Goal: Task Accomplishment & Management: Complete application form

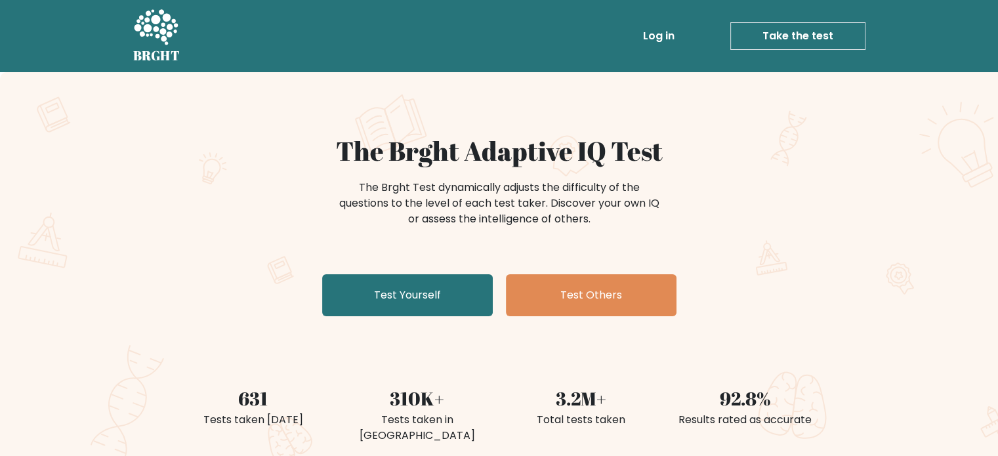
click at [452, 301] on link "Test Yourself" at bounding box center [407, 295] width 171 height 42
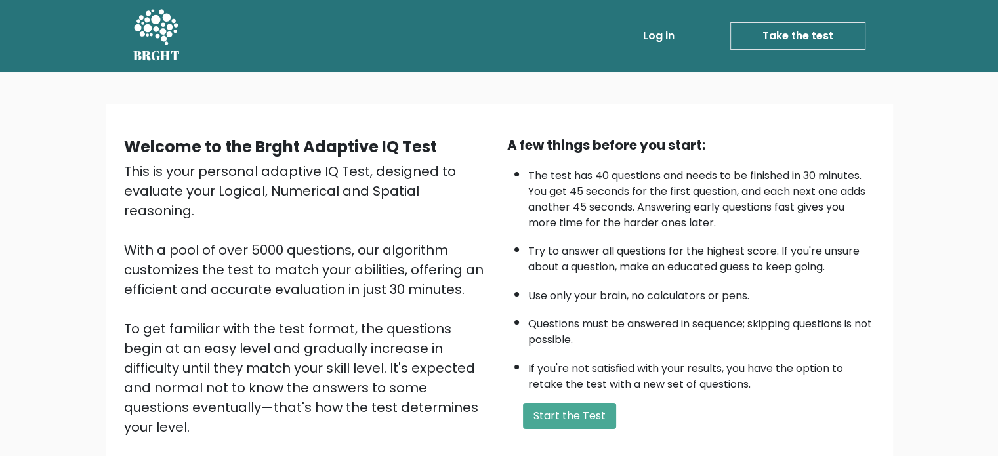
scroll to position [42, 0]
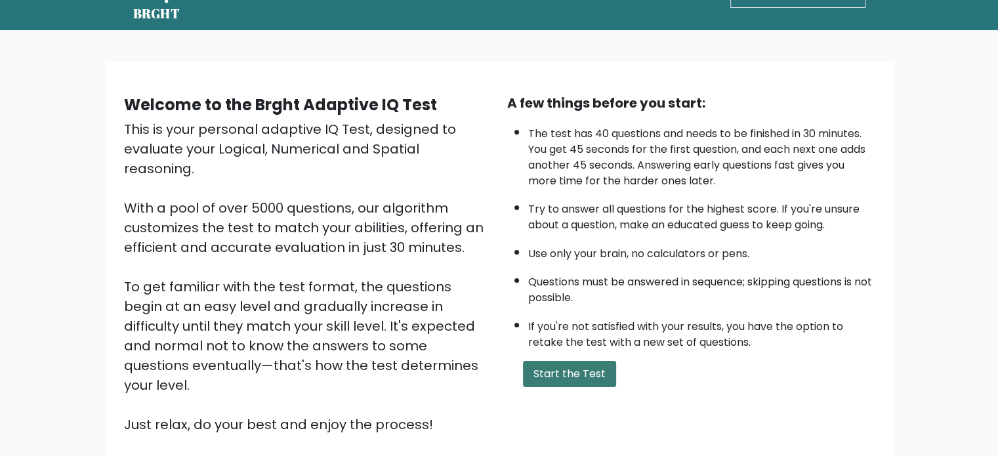
click at [586, 366] on button "Start the Test" at bounding box center [569, 374] width 93 height 26
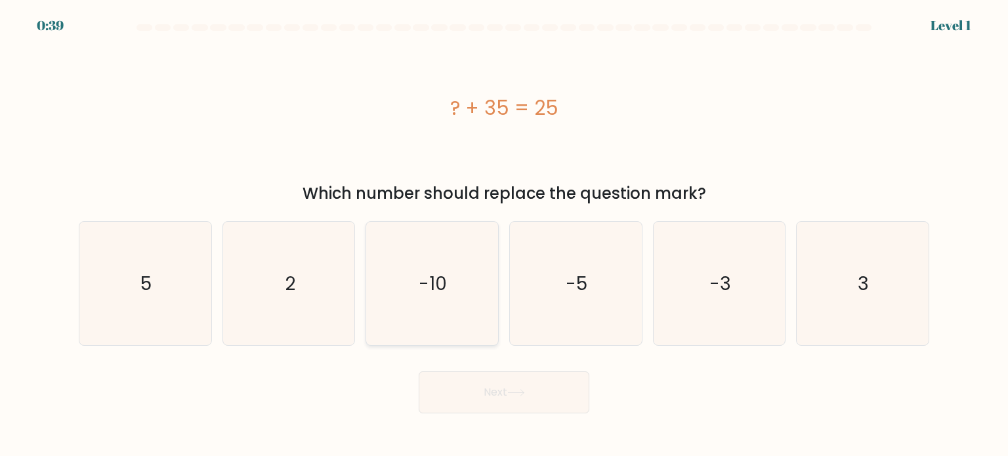
click at [457, 308] on icon "-10" at bounding box center [431, 283] width 123 height 123
click at [504, 235] on input "c. -10" at bounding box center [504, 231] width 1 height 7
radio input "true"
click at [501, 395] on button "Next" at bounding box center [504, 392] width 171 height 42
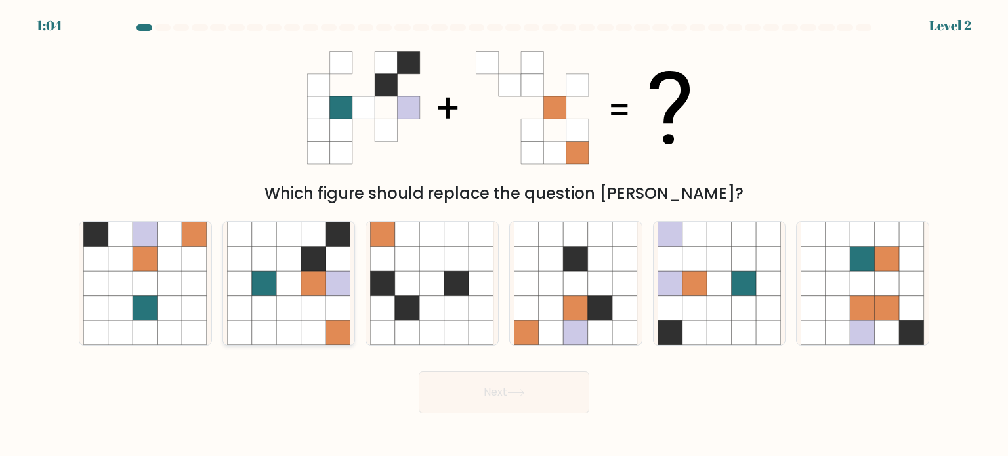
click at [320, 272] on icon at bounding box center [313, 283] width 25 height 25
click at [504, 235] on input "b." at bounding box center [504, 231] width 1 height 7
radio input "true"
click at [535, 412] on button "Next" at bounding box center [504, 392] width 171 height 42
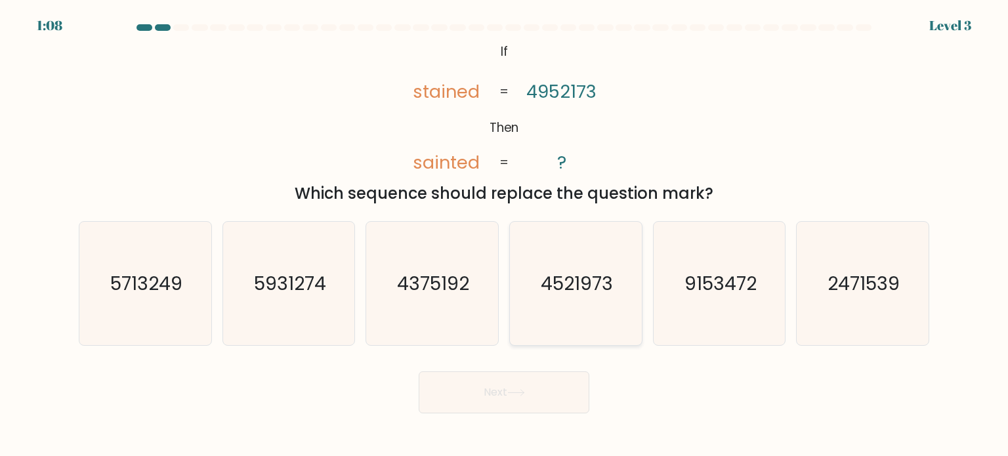
click at [554, 282] on text "4521973" at bounding box center [577, 283] width 72 height 26
click at [505, 235] on input "d. 4521973" at bounding box center [504, 231] width 1 height 7
radio input "true"
click at [493, 372] on button "Next" at bounding box center [504, 392] width 171 height 42
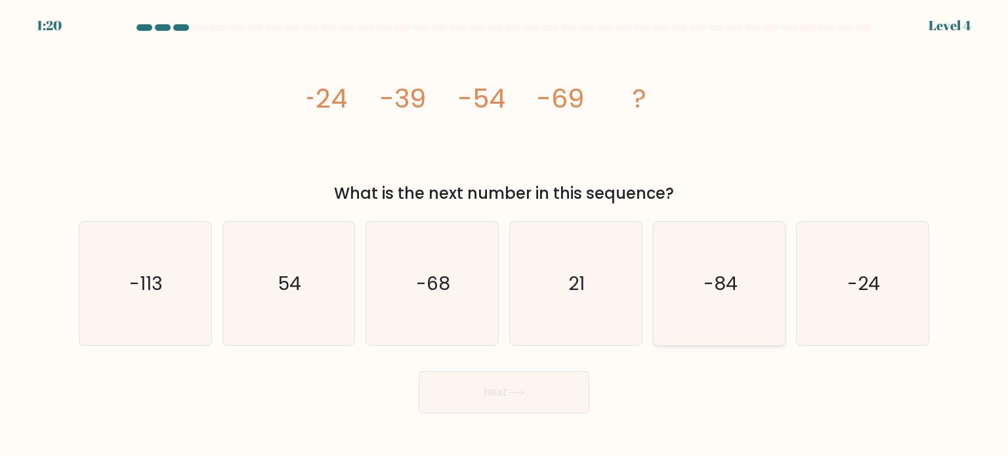
click at [682, 225] on icon "-84" at bounding box center [719, 283] width 123 height 123
click at [505, 228] on input "e. -84" at bounding box center [504, 231] width 1 height 7
radio input "true"
click at [530, 400] on button "Next" at bounding box center [504, 392] width 171 height 42
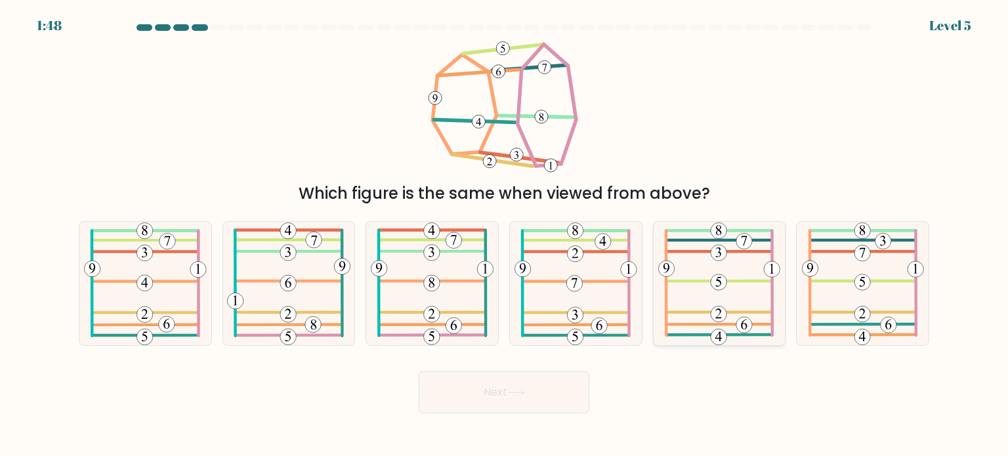
click at [678, 338] on icon at bounding box center [719, 283] width 122 height 123
click at [505, 235] on input "e." at bounding box center [504, 231] width 1 height 7
radio input "true"
click at [845, 236] on icon at bounding box center [863, 283] width 122 height 123
click at [505, 235] on input "f." at bounding box center [504, 231] width 1 height 7
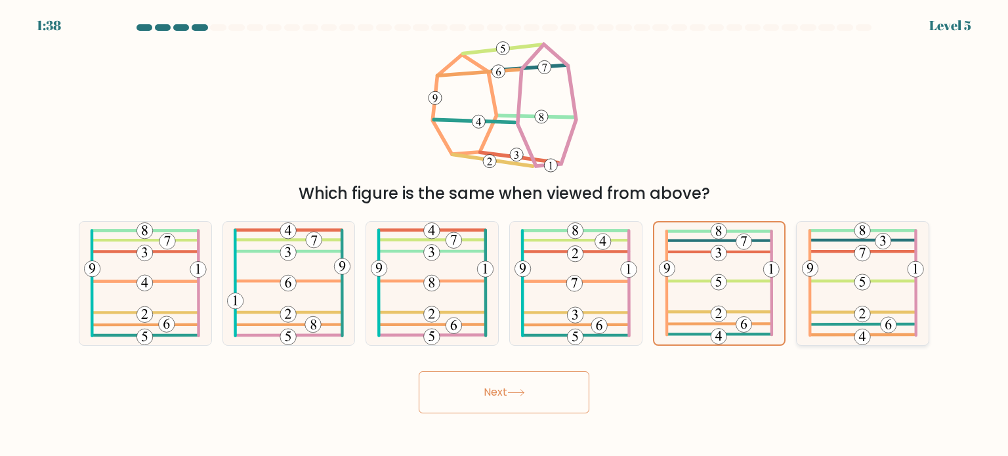
radio input "true"
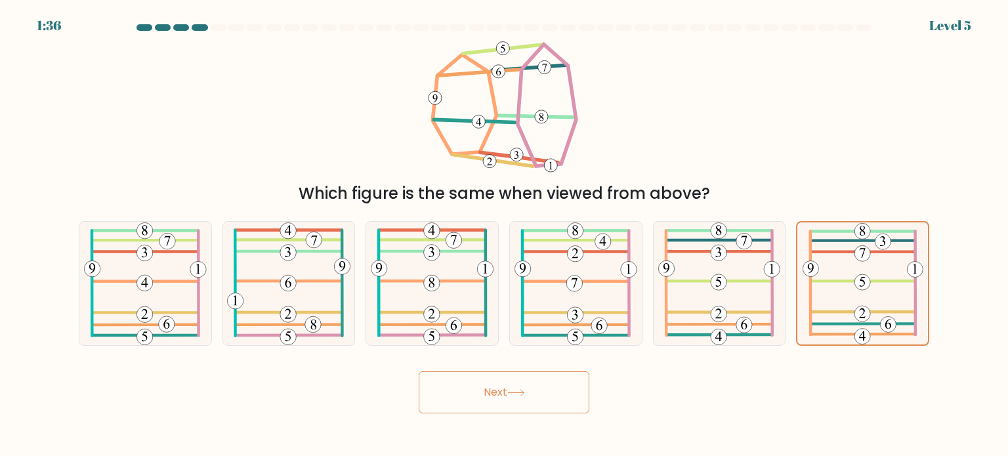
click at [530, 396] on button "Next" at bounding box center [504, 392] width 171 height 42
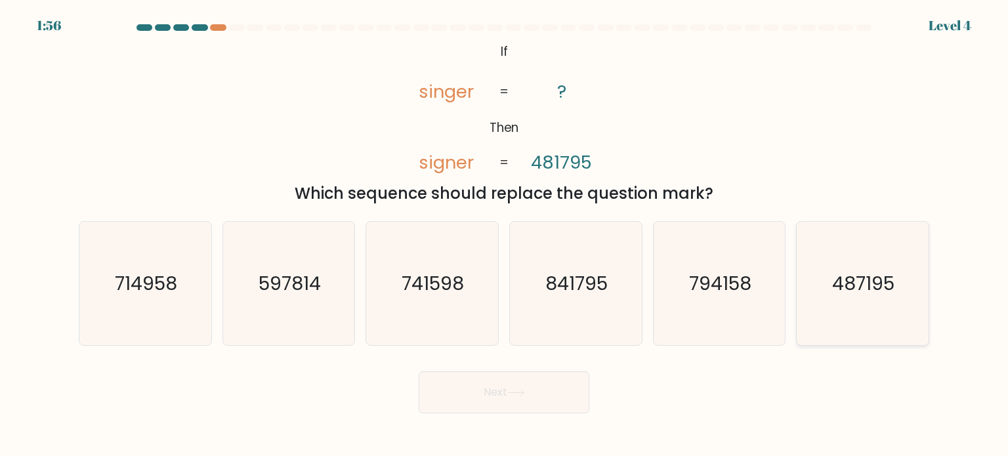
click at [824, 270] on icon "487195" at bounding box center [862, 283] width 123 height 123
click at [505, 235] on input "f. 487195" at bounding box center [504, 231] width 1 height 7
radio input "true"
click at [541, 404] on button "Next" at bounding box center [504, 392] width 171 height 42
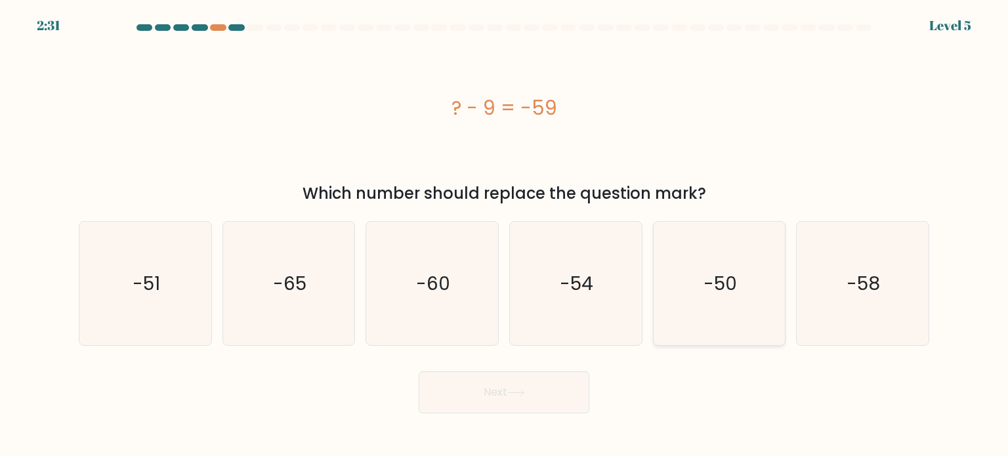
click at [680, 258] on icon "-50" at bounding box center [719, 283] width 123 height 123
click at [505, 235] on input "e. -50" at bounding box center [504, 231] width 1 height 7
radio input "true"
click at [483, 392] on button "Next" at bounding box center [504, 392] width 171 height 42
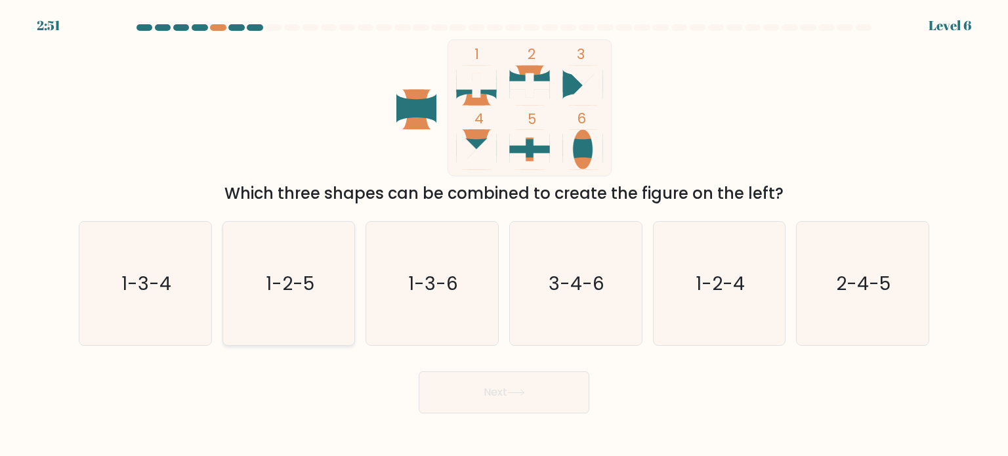
click at [312, 299] on icon "1-2-5" at bounding box center [288, 283] width 123 height 123
click at [504, 235] on input "b. 1-2-5" at bounding box center [504, 231] width 1 height 7
radio input "true"
click at [464, 405] on button "Next" at bounding box center [504, 392] width 171 height 42
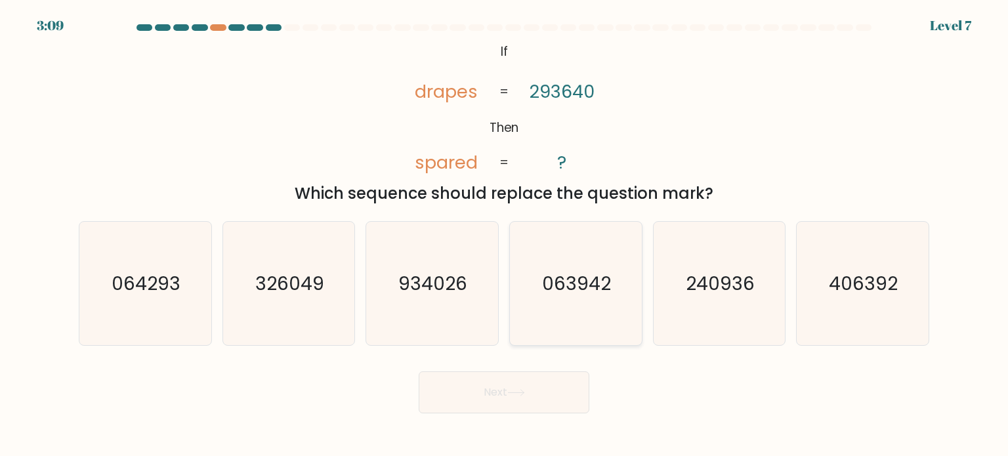
click at [585, 277] on text "063942" at bounding box center [577, 283] width 69 height 26
click at [505, 235] on input "d. 063942" at bounding box center [504, 231] width 1 height 7
radio input "true"
click at [472, 390] on button "Next" at bounding box center [504, 392] width 171 height 42
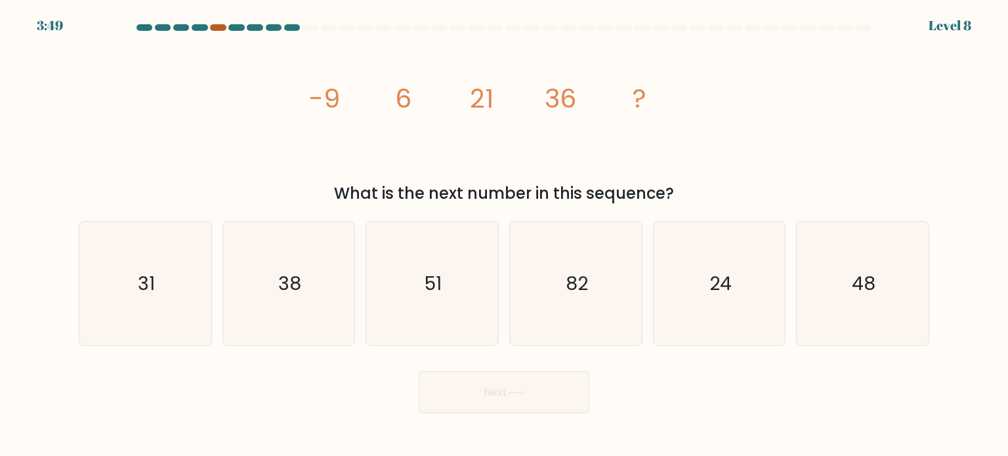
click at [216, 26] on div at bounding box center [218, 27] width 16 height 7
click at [397, 248] on icon "51" at bounding box center [431, 283] width 123 height 123
click at [504, 235] on input "c. 51" at bounding box center [504, 231] width 1 height 7
radio input "true"
click at [492, 383] on button "Next" at bounding box center [504, 392] width 171 height 42
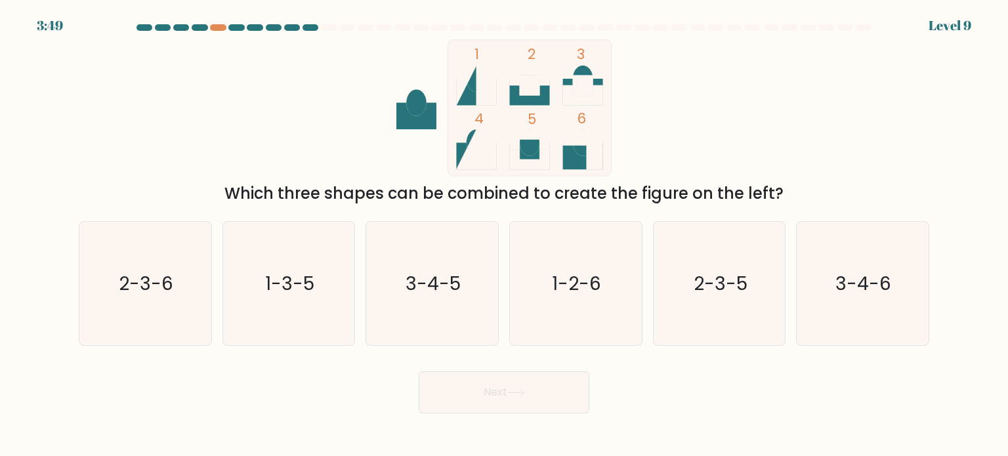
click at [199, 28] on div at bounding box center [200, 27] width 16 height 7
click at [220, 20] on div "3:47 Level 9" at bounding box center [504, 17] width 1008 height 35
click at [537, 89] on rect at bounding box center [530, 85] width 20 height 20
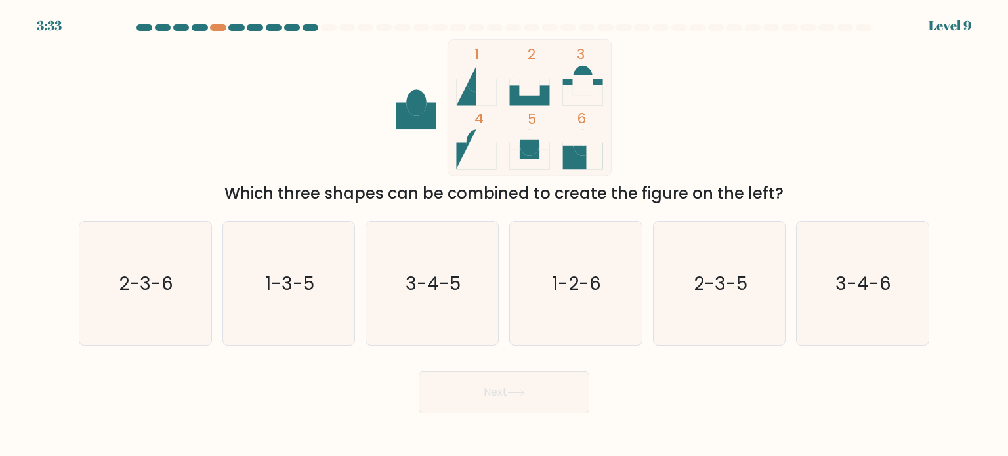
click at [575, 83] on rect at bounding box center [583, 85] width 20 height 20
click at [152, 287] on text "2-3-6" at bounding box center [146, 283] width 54 height 26
click at [504, 235] on input "a. 2-3-6" at bounding box center [504, 231] width 1 height 7
radio input "true"
click at [446, 385] on button "Next" at bounding box center [504, 392] width 171 height 42
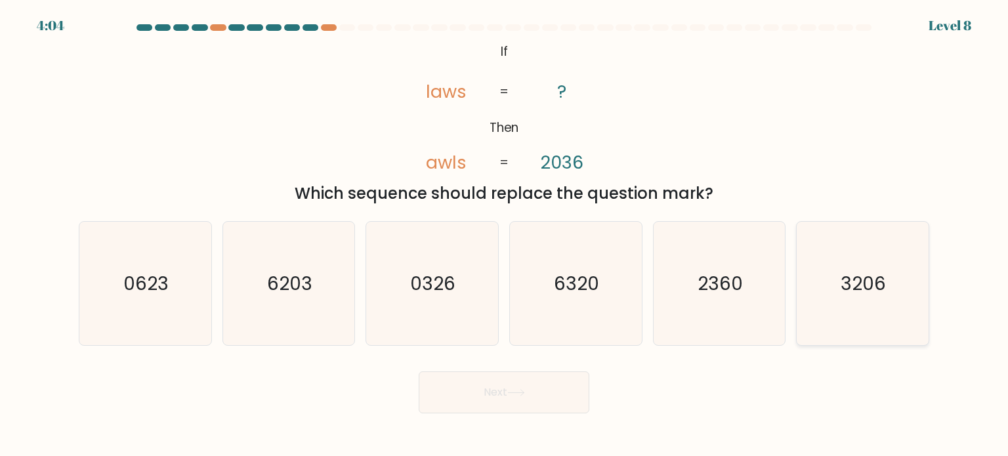
click at [839, 292] on icon "3206" at bounding box center [862, 283] width 123 height 123
click at [505, 235] on input "f. 3206" at bounding box center [504, 231] width 1 height 7
radio input "true"
click at [563, 391] on button "Next" at bounding box center [504, 392] width 171 height 42
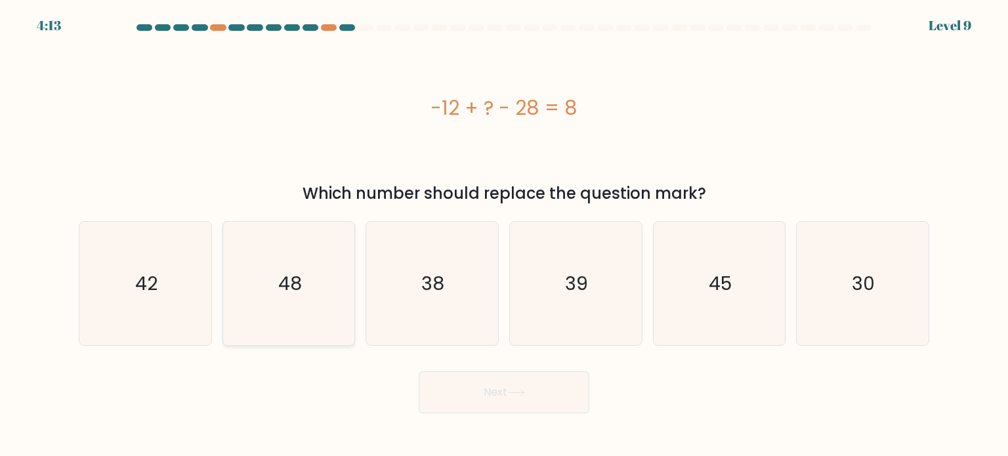
click at [308, 285] on icon "48" at bounding box center [288, 283] width 123 height 123
click at [504, 235] on input "b. 48" at bounding box center [504, 231] width 1 height 7
radio input "true"
click at [525, 390] on icon at bounding box center [516, 392] width 18 height 7
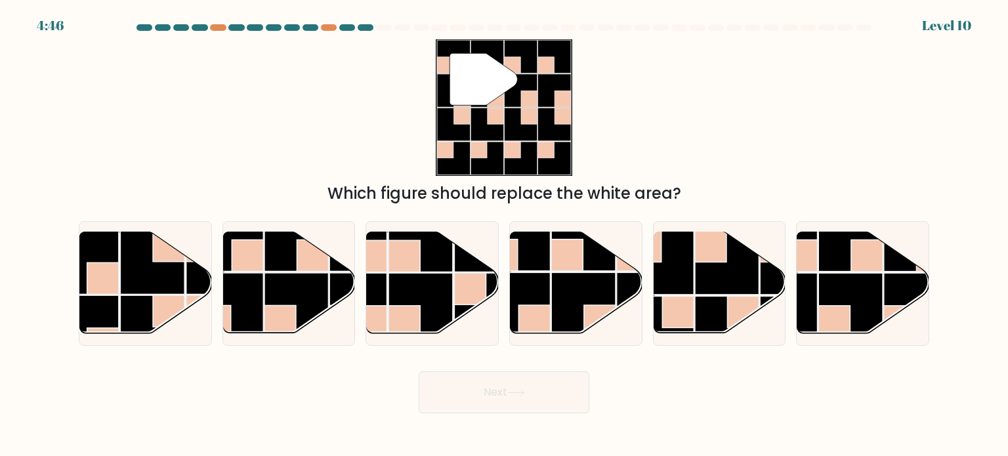
click at [472, 89] on icon at bounding box center [484, 79] width 68 height 52
click at [566, 293] on rect at bounding box center [583, 305] width 64 height 64
click at [505, 235] on input "d." at bounding box center [504, 231] width 1 height 7
radio input "true"
click at [528, 396] on button "Next" at bounding box center [504, 392] width 171 height 42
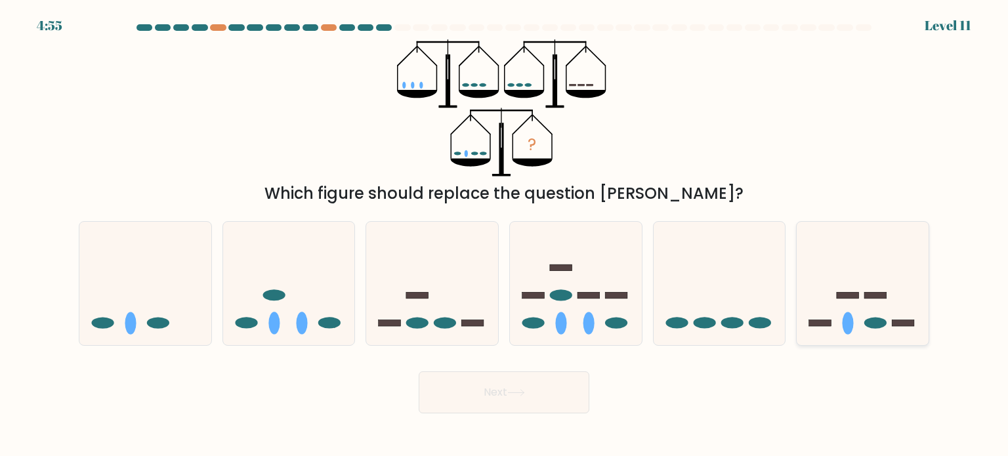
click at [835, 306] on icon at bounding box center [863, 283] width 132 height 109
click at [505, 235] on input "f." at bounding box center [504, 231] width 1 height 7
radio input "true"
click at [554, 387] on button "Next" at bounding box center [504, 392] width 171 height 42
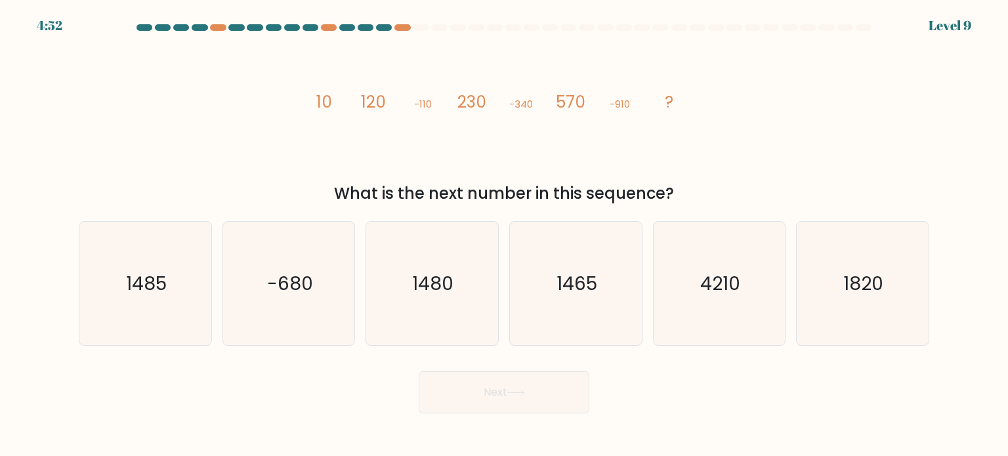
click at [554, 387] on button "Next" at bounding box center [504, 392] width 171 height 42
click at [398, 278] on icon "1480" at bounding box center [431, 283] width 123 height 123
click at [504, 235] on input "c. 1480" at bounding box center [504, 231] width 1 height 7
radio input "true"
click at [481, 402] on button "Next" at bounding box center [504, 392] width 171 height 42
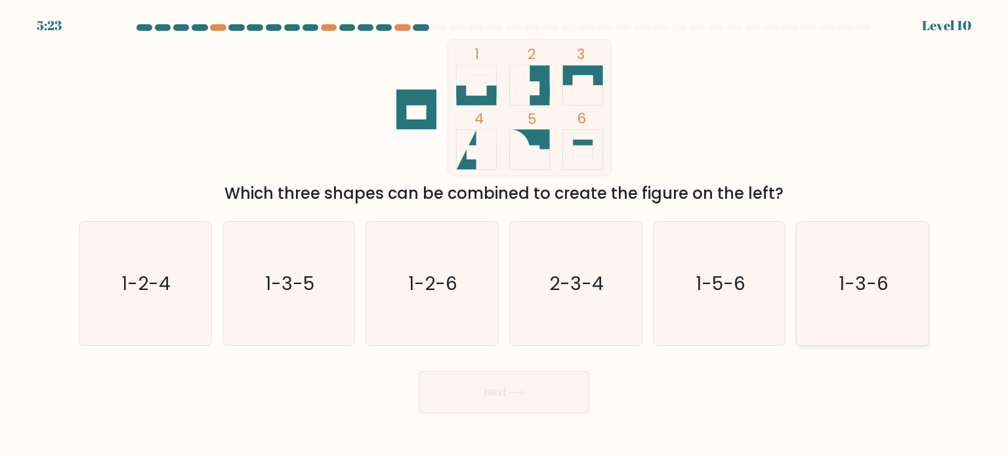
click at [845, 254] on icon "1-3-6" at bounding box center [862, 283] width 123 height 123
click at [505, 235] on input "f. 1-3-6" at bounding box center [504, 231] width 1 height 7
radio input "true"
click at [497, 394] on button "Next" at bounding box center [504, 392] width 171 height 42
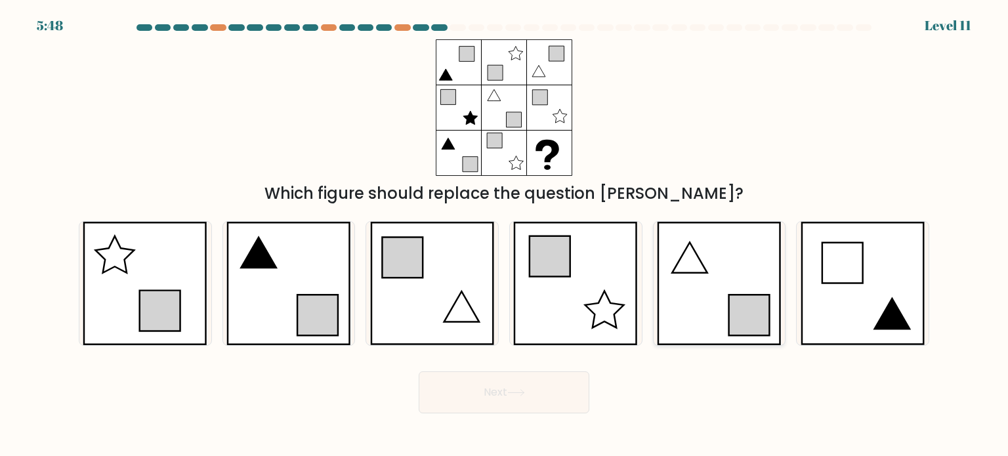
click at [698, 271] on icon at bounding box center [719, 283] width 125 height 123
click at [505, 235] on input "e." at bounding box center [504, 231] width 1 height 7
radio input "true"
click at [552, 391] on button "Next" at bounding box center [504, 392] width 171 height 42
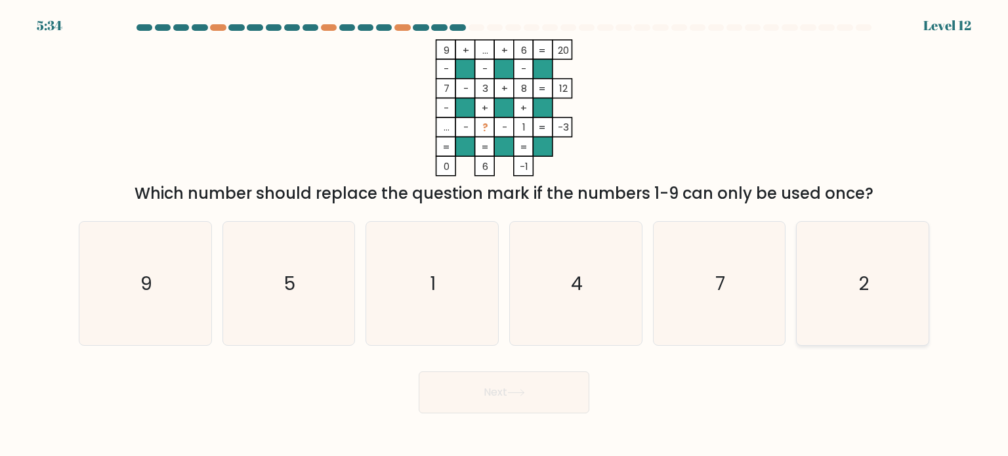
click at [848, 254] on icon "2" at bounding box center [862, 283] width 123 height 123
click at [505, 235] on input "f. 2" at bounding box center [504, 231] width 1 height 7
radio input "true"
click at [538, 378] on button "Next" at bounding box center [504, 392] width 171 height 42
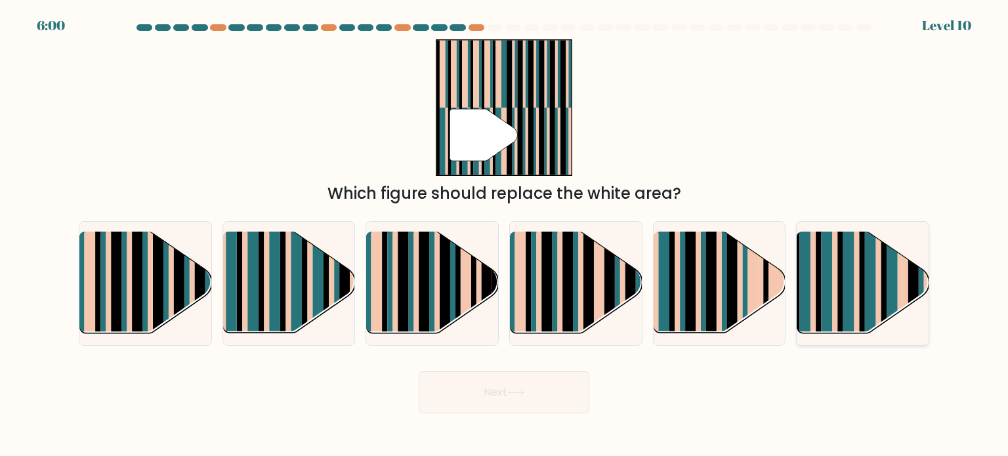
click at [819, 306] on rect at bounding box center [818, 295] width 5 height 131
click at [505, 235] on input "f." at bounding box center [504, 231] width 1 height 7
radio input "true"
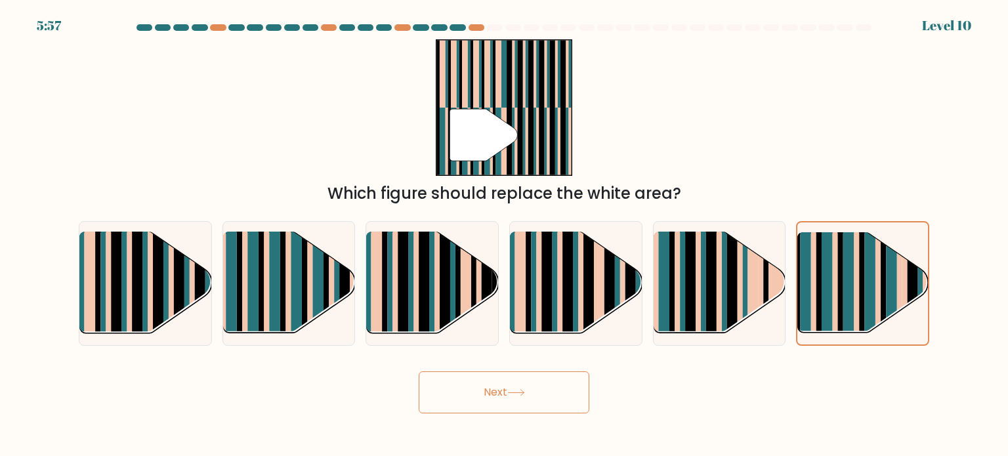
click at [566, 392] on button "Next" at bounding box center [504, 392] width 171 height 42
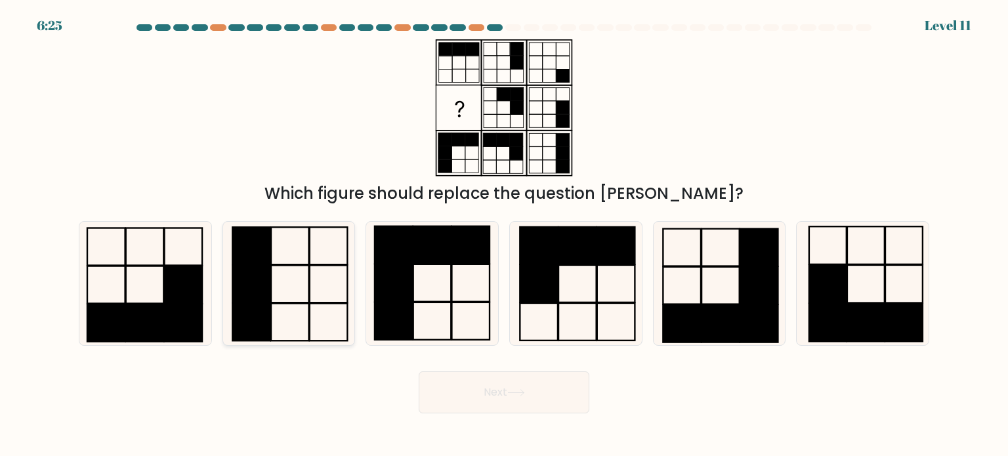
click at [329, 277] on icon at bounding box center [288, 283] width 123 height 123
click at [504, 235] on input "b." at bounding box center [504, 231] width 1 height 7
radio input "true"
click at [472, 394] on button "Next" at bounding box center [504, 392] width 171 height 42
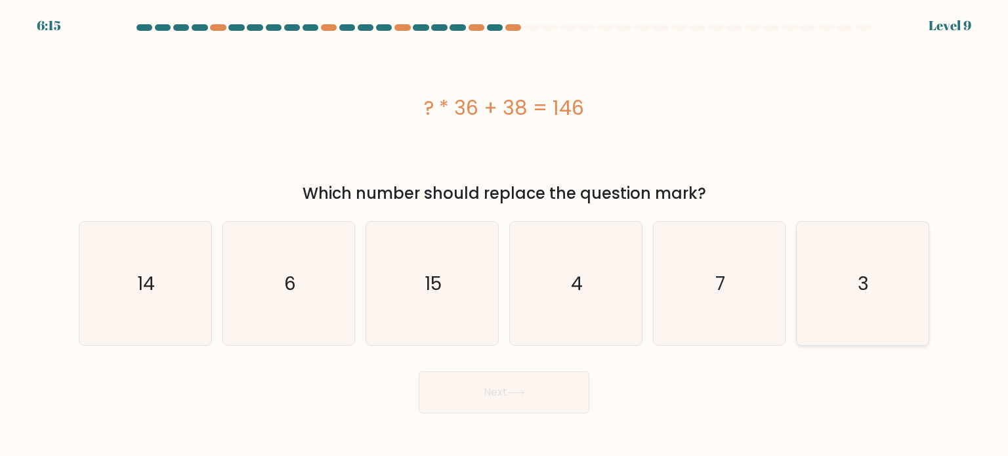
click at [837, 264] on icon "3" at bounding box center [862, 283] width 123 height 123
click at [505, 235] on input "f. 3" at bounding box center [504, 231] width 1 height 7
radio input "true"
click at [545, 393] on button "Next" at bounding box center [504, 392] width 171 height 42
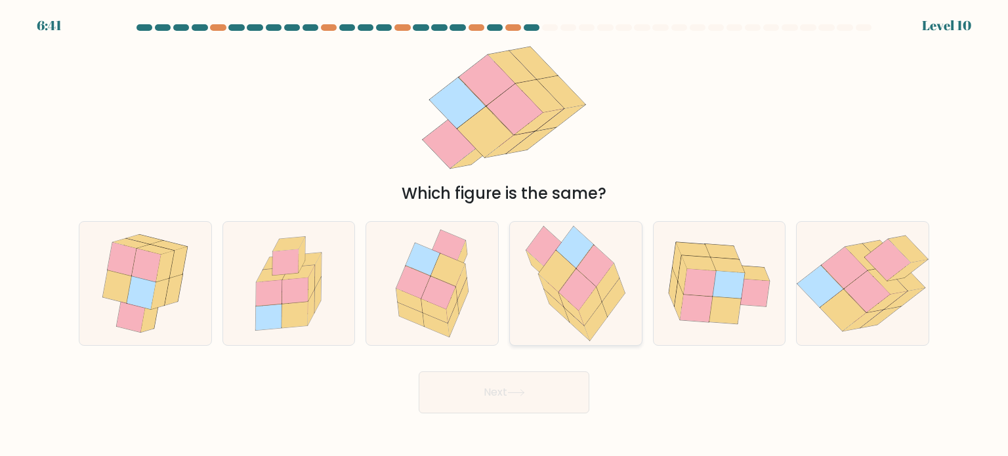
click at [575, 244] on icon at bounding box center [574, 247] width 37 height 42
click at [505, 235] on input "d." at bounding box center [504, 231] width 1 height 7
radio input "true"
click at [527, 388] on button "Next" at bounding box center [504, 392] width 171 height 42
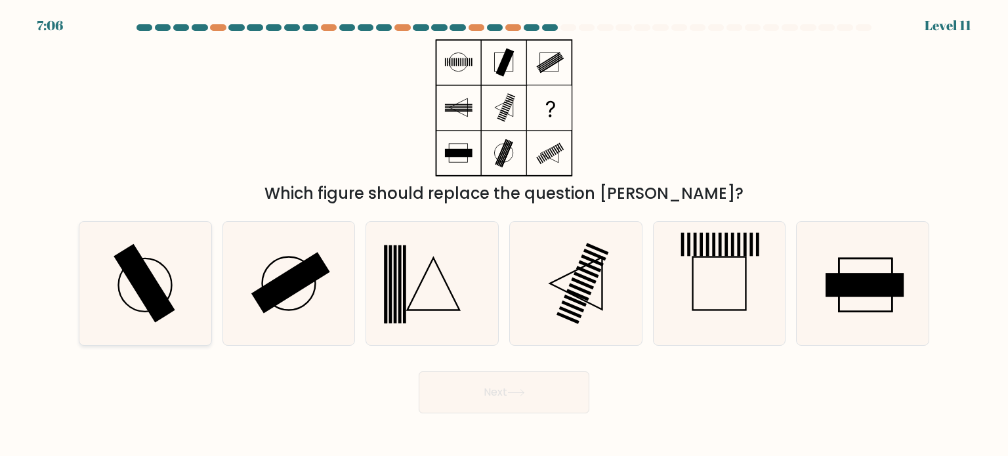
click at [166, 291] on icon at bounding box center [144, 283] width 123 height 123
click at [504, 235] on input "a." at bounding box center [504, 231] width 1 height 7
radio input "true"
click at [463, 383] on button "Next" at bounding box center [504, 392] width 171 height 42
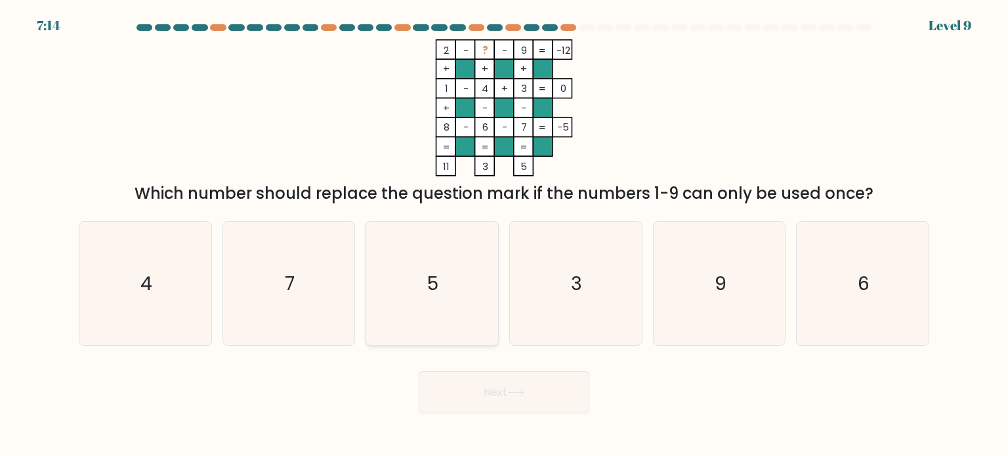
click at [433, 293] on text "5" at bounding box center [433, 283] width 11 height 26
click at [504, 235] on input "c. 5" at bounding box center [504, 231] width 1 height 7
radio input "true"
click at [472, 389] on button "Next" at bounding box center [504, 392] width 171 height 42
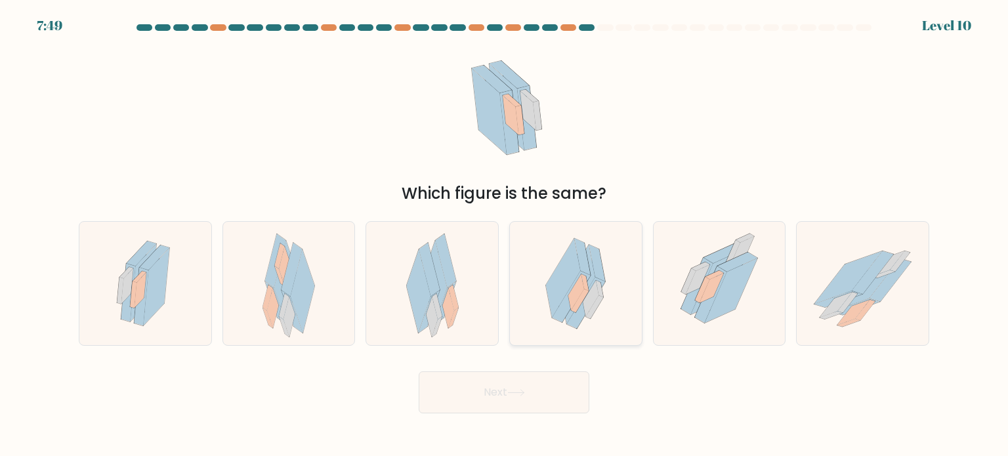
click at [536, 249] on icon at bounding box center [575, 283] width 89 height 123
click at [505, 235] on input "d." at bounding box center [504, 231] width 1 height 7
radio input "true"
click at [524, 391] on icon at bounding box center [516, 392] width 18 height 7
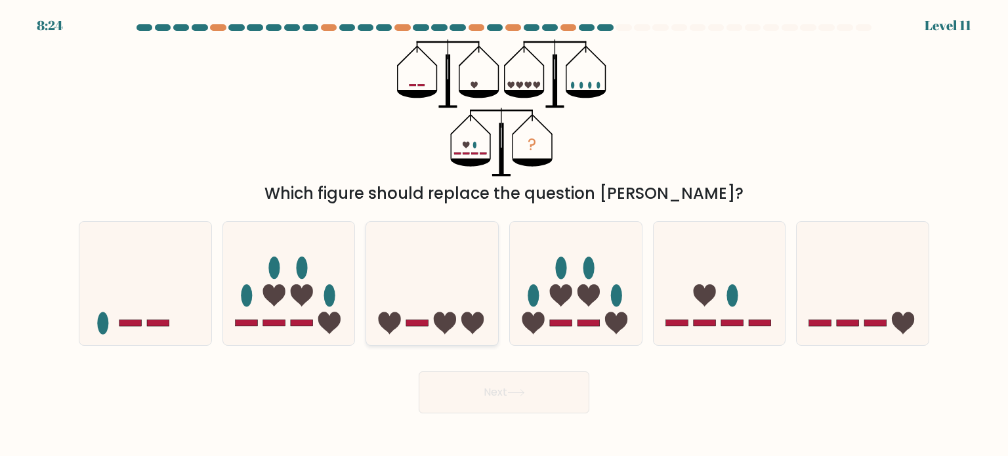
click at [458, 275] on icon at bounding box center [432, 283] width 132 height 109
click at [504, 235] on input "c." at bounding box center [504, 231] width 1 height 7
radio input "true"
click at [470, 396] on button "Next" at bounding box center [504, 392] width 171 height 42
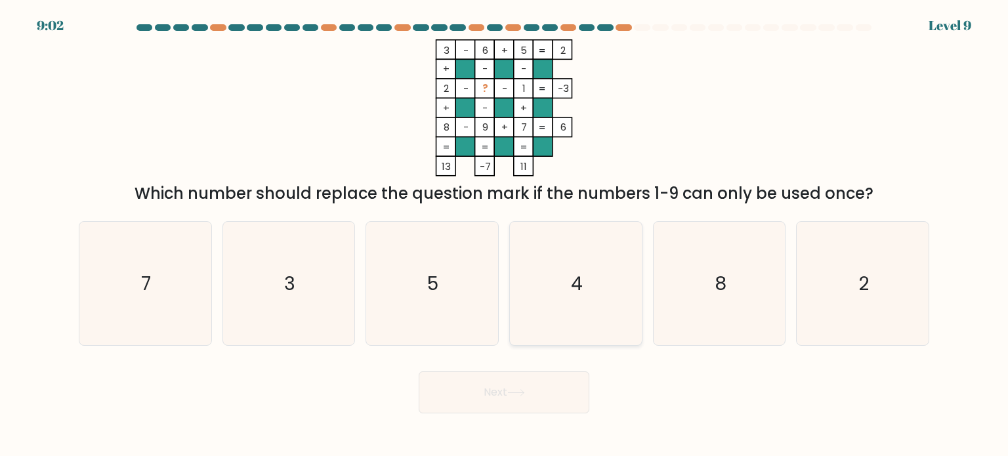
click at [563, 222] on icon "4" at bounding box center [575, 283] width 123 height 123
click at [505, 228] on input "d. 4" at bounding box center [504, 231] width 1 height 7
radio input "true"
click at [535, 395] on button "Next" at bounding box center [504, 392] width 171 height 42
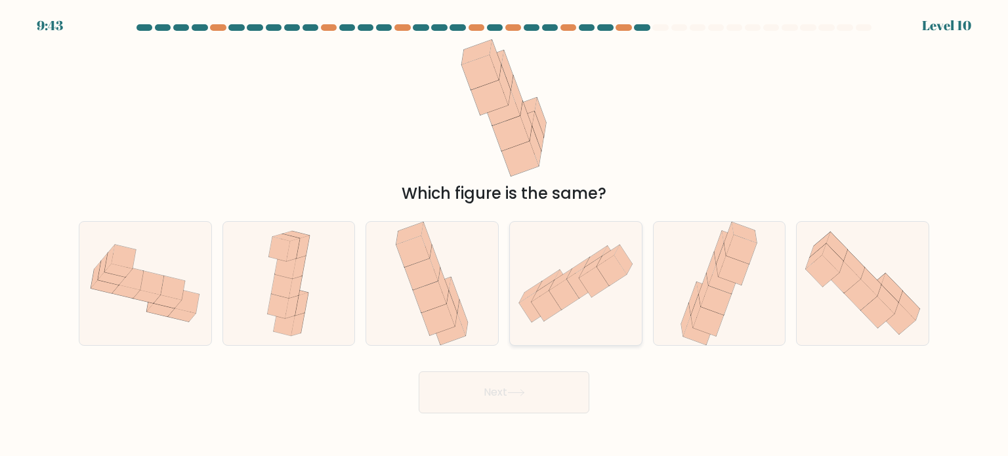
click at [577, 266] on icon at bounding box center [578, 268] width 23 height 22
click at [505, 235] on input "d." at bounding box center [504, 231] width 1 height 7
radio input "true"
click at [539, 380] on button "Next" at bounding box center [504, 392] width 171 height 42
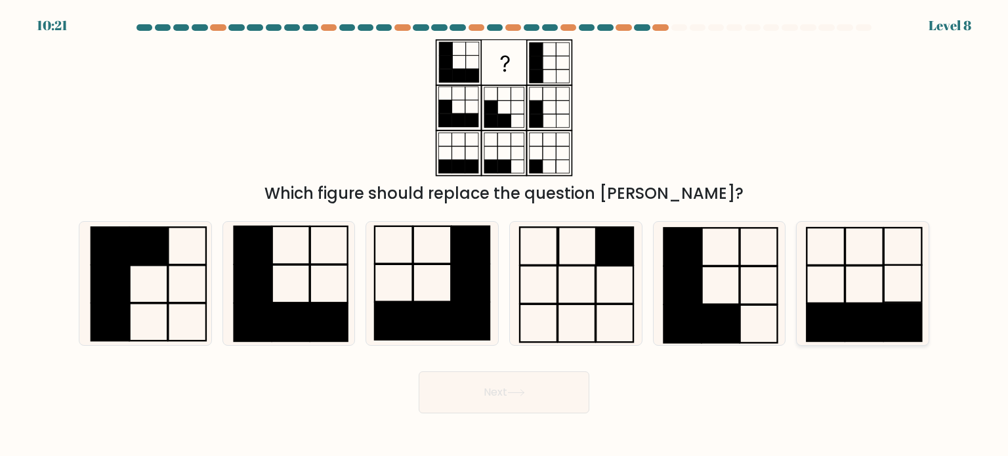
click at [898, 320] on rect at bounding box center [903, 322] width 38 height 37
click at [505, 235] on input "f." at bounding box center [504, 231] width 1 height 7
radio input "true"
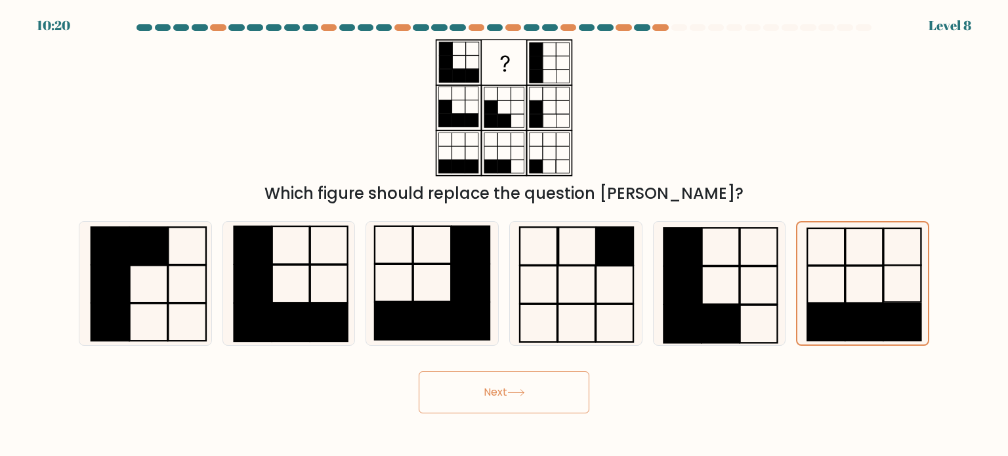
click at [554, 396] on button "Next" at bounding box center [504, 392] width 171 height 42
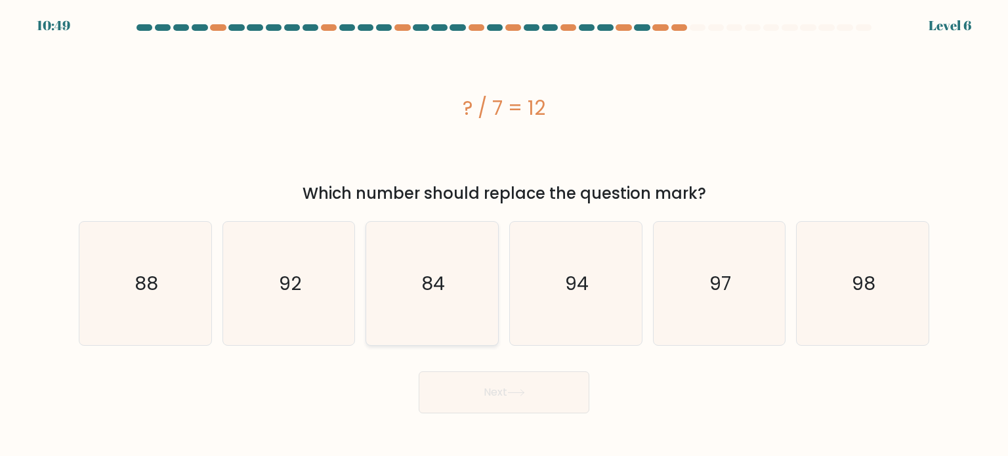
click at [451, 293] on icon "84" at bounding box center [431, 283] width 123 height 123
click at [504, 235] on input "c. 84" at bounding box center [504, 231] width 1 height 7
radio input "true"
click at [472, 399] on button "Next" at bounding box center [504, 392] width 171 height 42
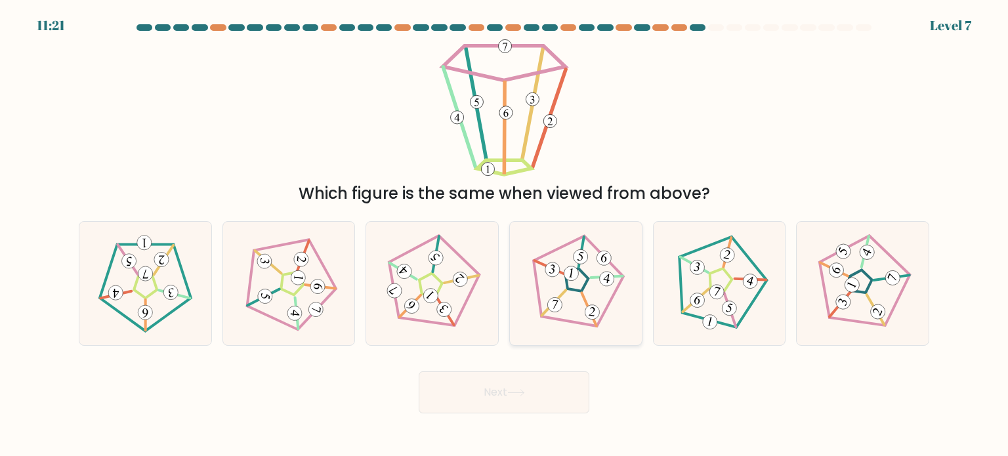
click at [591, 287] on icon at bounding box center [575, 283] width 99 height 99
click at [505, 235] on input "d." at bounding box center [504, 231] width 1 height 7
radio input "true"
click at [541, 390] on button "Next" at bounding box center [504, 392] width 171 height 42
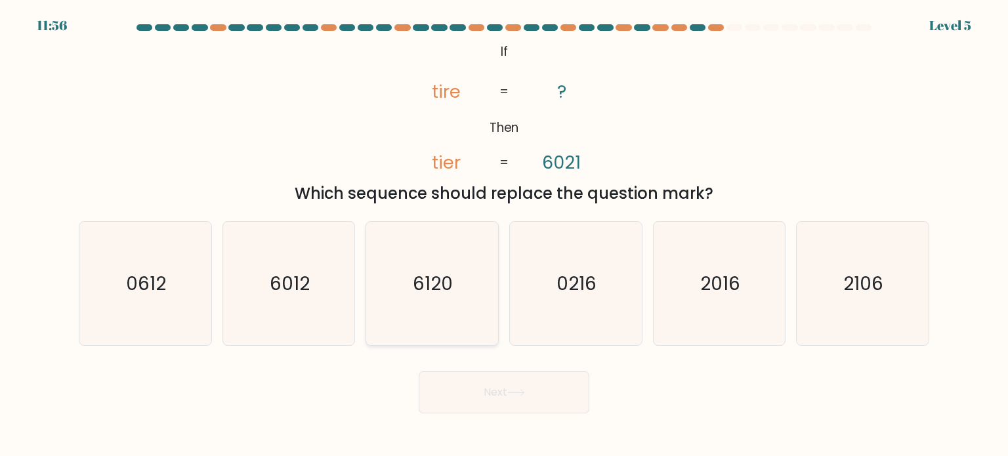
click at [470, 330] on icon "6120" at bounding box center [431, 283] width 123 height 123
click at [504, 235] on input "c. 6120" at bounding box center [504, 231] width 1 height 7
radio input "true"
click at [481, 388] on button "Next" at bounding box center [504, 392] width 171 height 42
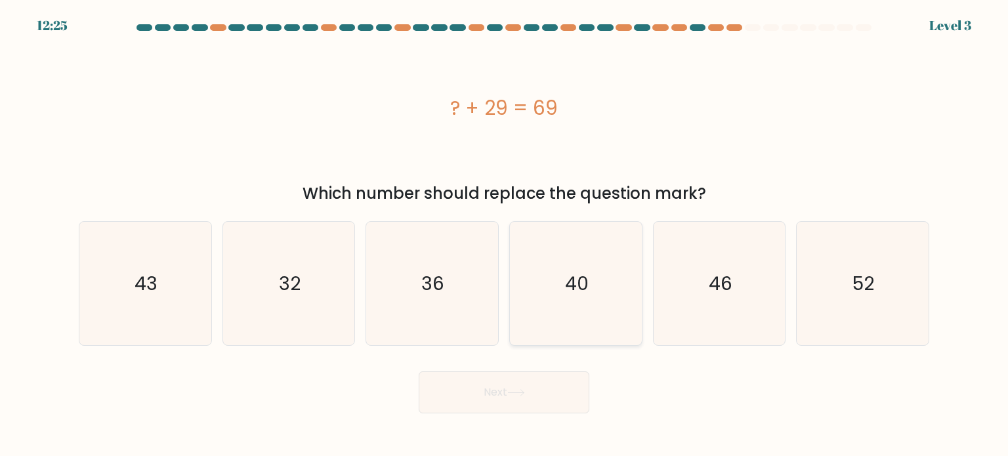
click at [604, 323] on icon "40" at bounding box center [575, 283] width 123 height 123
click at [505, 235] on input "d. 40" at bounding box center [504, 231] width 1 height 7
radio input "true"
click at [514, 404] on button "Next" at bounding box center [504, 392] width 171 height 42
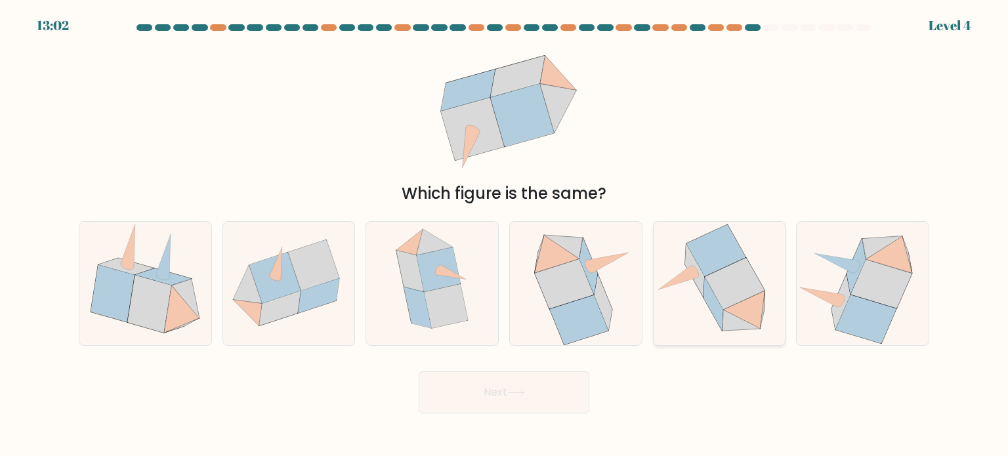
click at [724, 274] on icon at bounding box center [735, 284] width 60 height 52
click at [505, 235] on input "e." at bounding box center [504, 231] width 1 height 7
radio input "true"
click at [538, 393] on button "Next" at bounding box center [504, 392] width 171 height 42
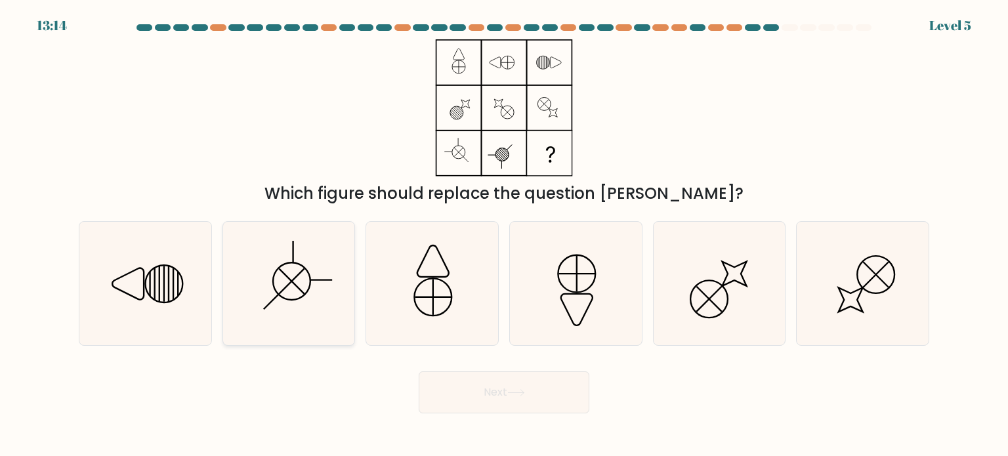
click at [346, 309] on icon at bounding box center [288, 283] width 123 height 123
click at [504, 235] on input "b." at bounding box center [504, 231] width 1 height 7
radio input "true"
click at [480, 390] on button "Next" at bounding box center [504, 392] width 171 height 42
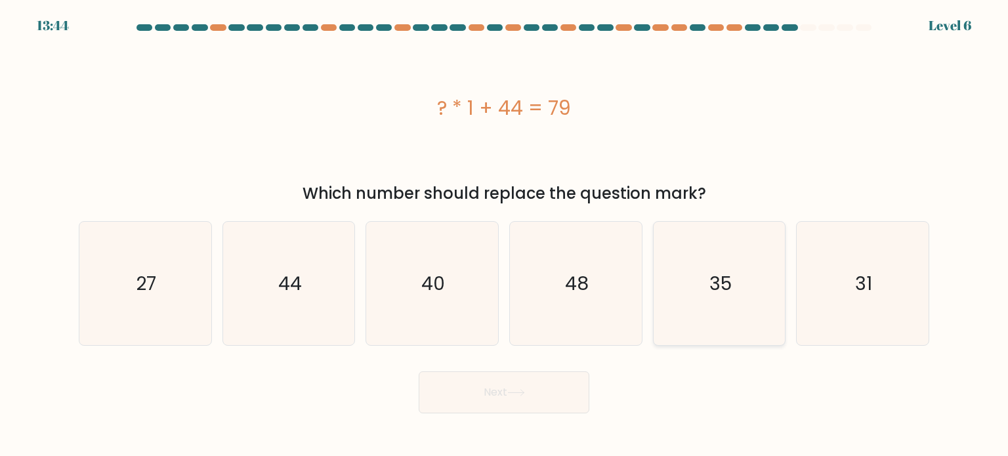
click at [681, 291] on icon "35" at bounding box center [719, 283] width 123 height 123
click at [505, 235] on input "e. 35" at bounding box center [504, 231] width 1 height 7
radio input "true"
click at [534, 385] on button "Next" at bounding box center [504, 392] width 171 height 42
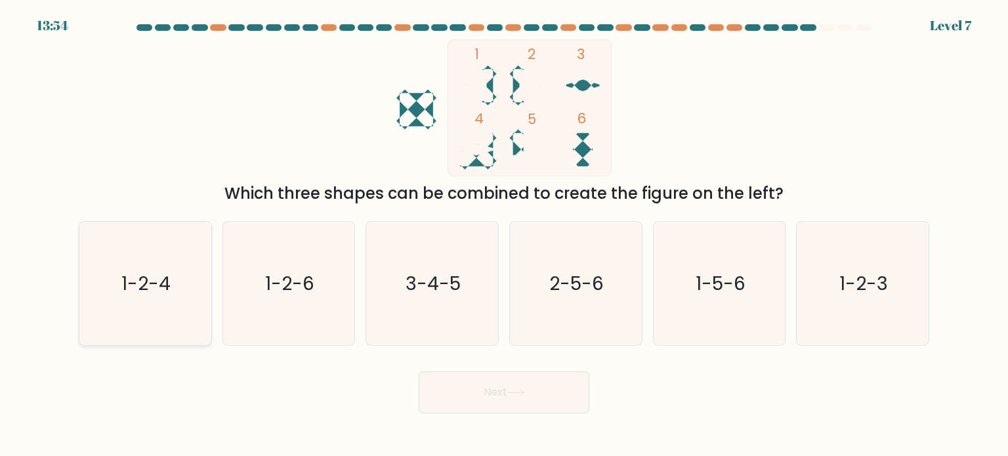
click at [100, 289] on icon "1-2-4" at bounding box center [144, 283] width 123 height 123
click at [504, 235] on input "a. 1-2-4" at bounding box center [504, 231] width 1 height 7
radio input "true"
click at [452, 382] on button "Next" at bounding box center [504, 392] width 171 height 42
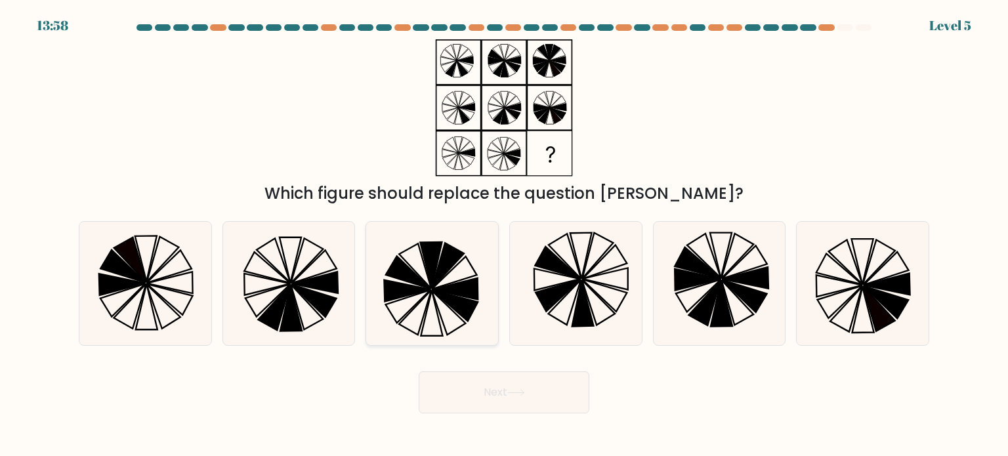
click at [414, 262] on icon at bounding box center [431, 283] width 123 height 123
click at [504, 235] on input "c." at bounding box center [504, 231] width 1 height 7
radio input "true"
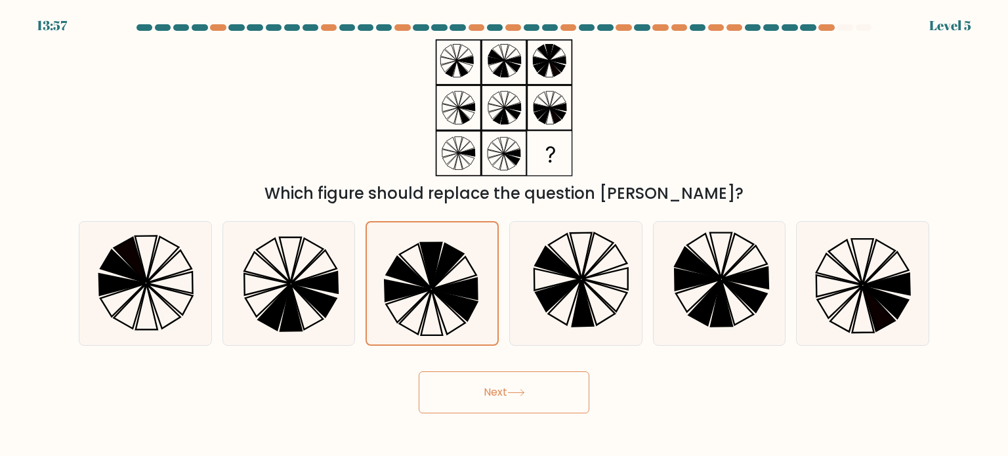
click at [507, 396] on button "Next" at bounding box center [504, 392] width 171 height 42
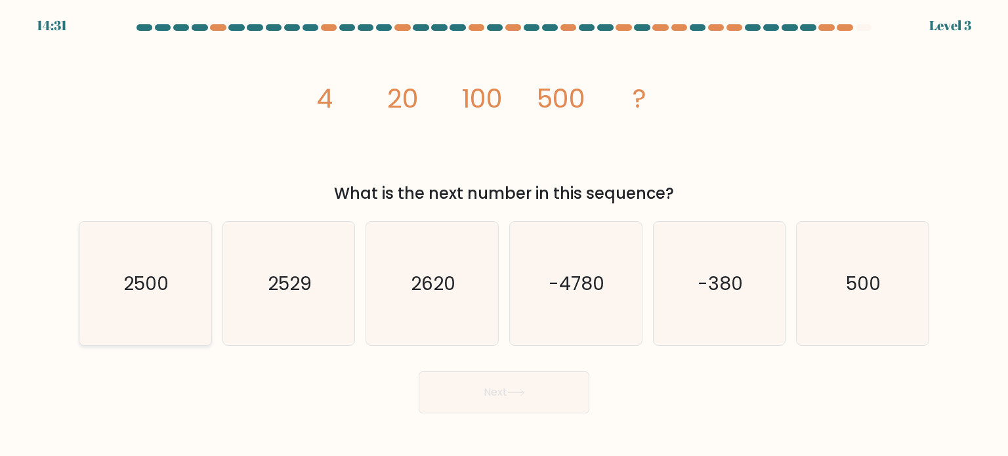
click at [167, 305] on icon "2500" at bounding box center [144, 283] width 123 height 123
click at [504, 235] on input "a. 2500" at bounding box center [504, 231] width 1 height 7
radio input "true"
click at [522, 385] on button "Next" at bounding box center [504, 392] width 171 height 42
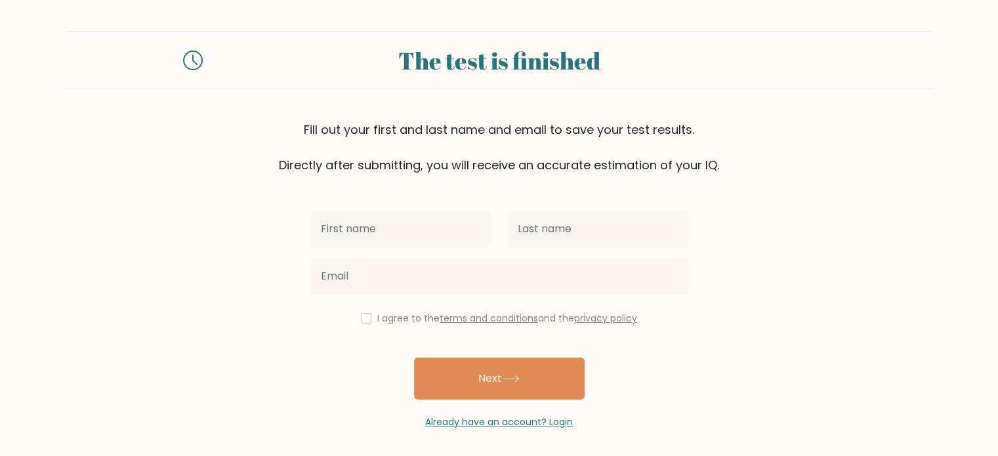
scroll to position [4, 0]
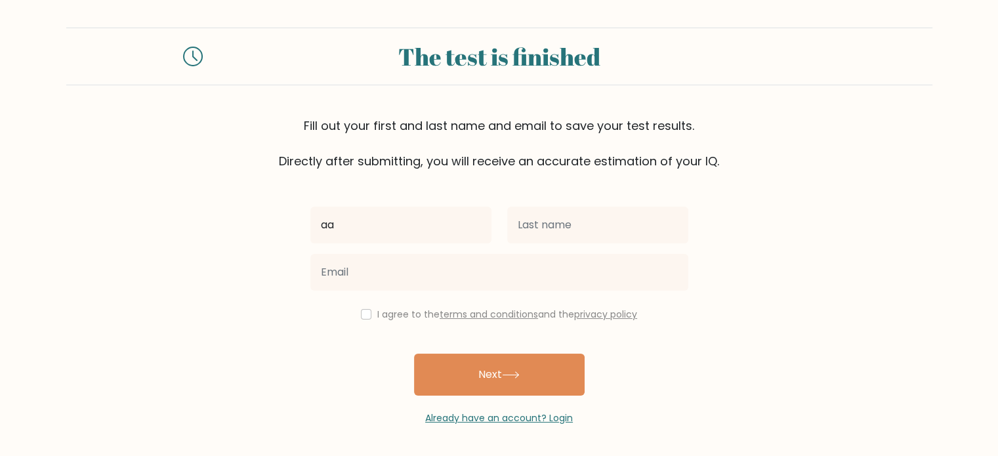
type input "a"
type input "Aastha"
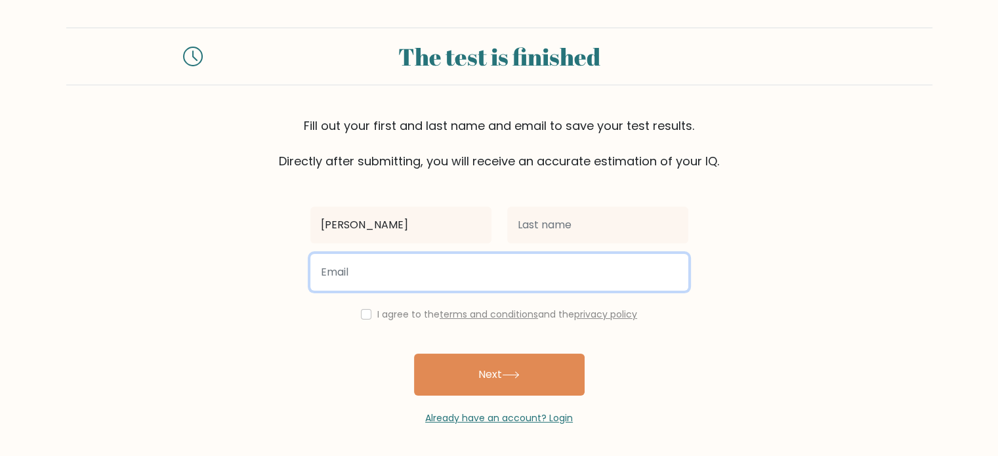
click at [378, 271] on input "email" at bounding box center [499, 272] width 378 height 37
type input "aastha1128.be22@chitkara.edu.in"
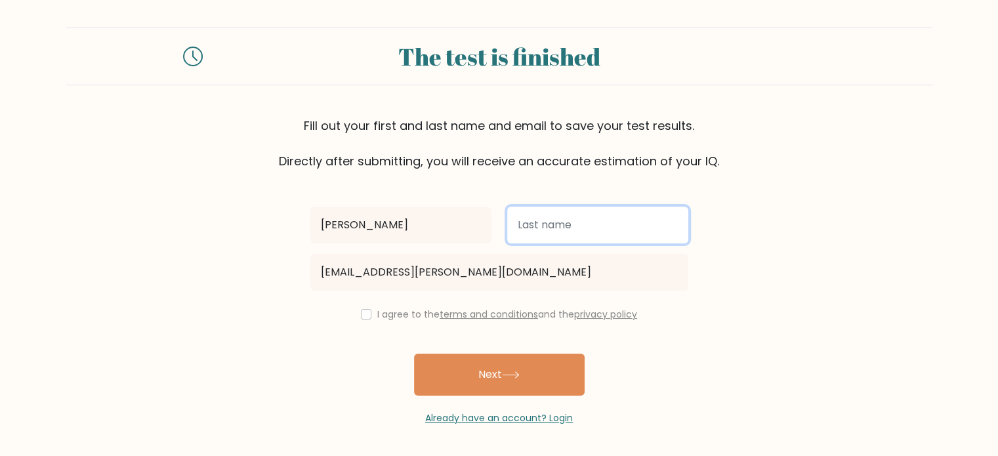
click at [546, 232] on input "text" at bounding box center [597, 225] width 181 height 37
type input "M"
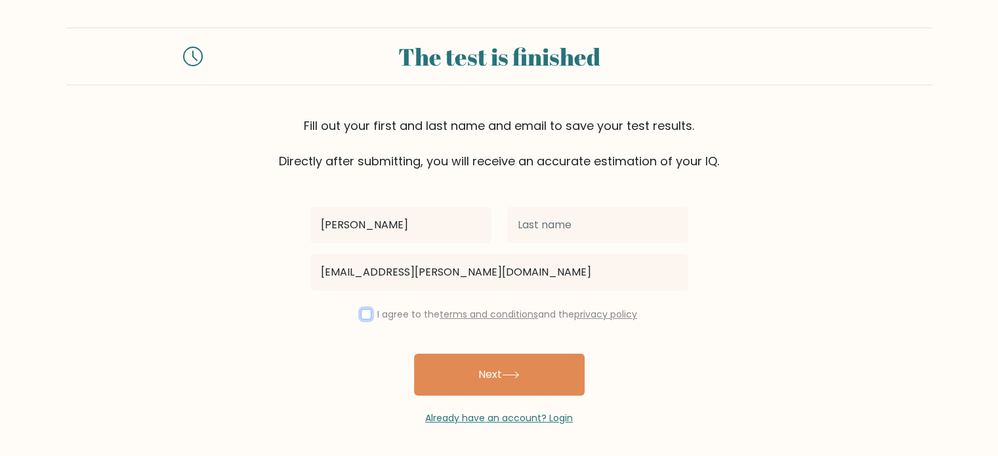
click at [361, 317] on input "checkbox" at bounding box center [366, 314] width 10 height 10
checkbox input "true"
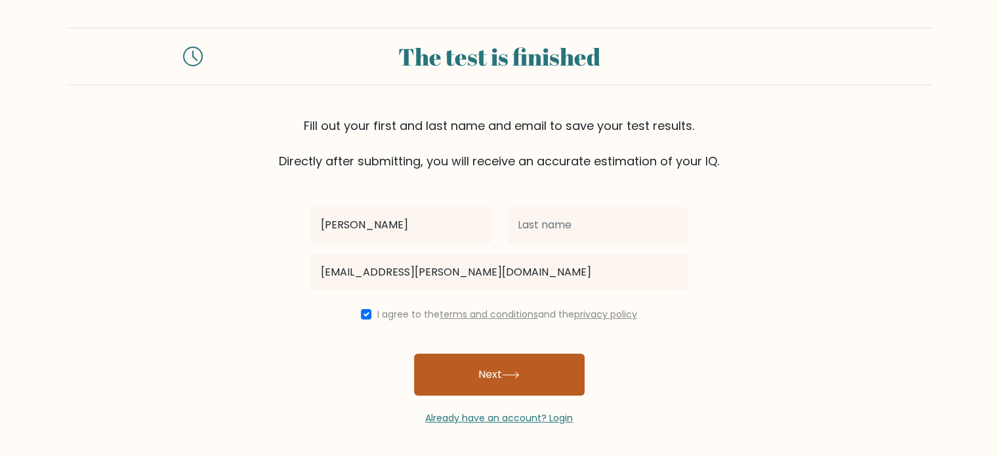
click at [434, 366] on button "Next" at bounding box center [499, 375] width 171 height 42
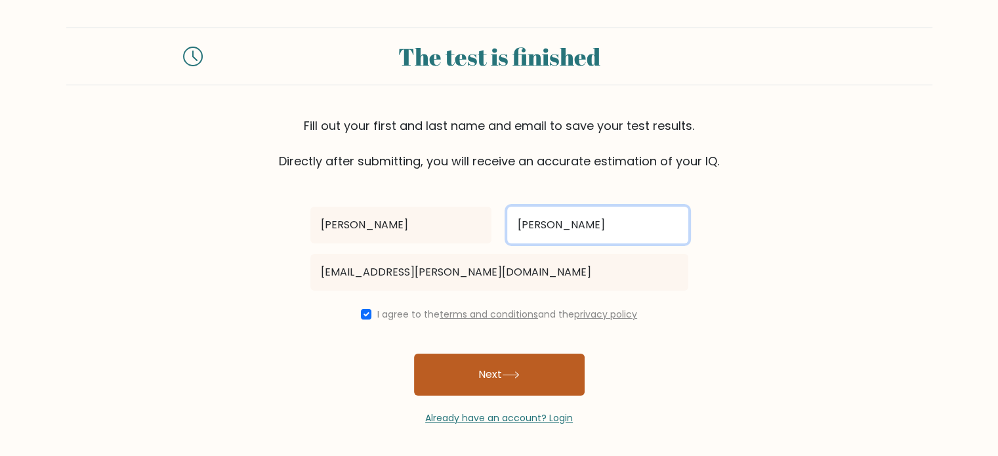
type input "[PERSON_NAME]"
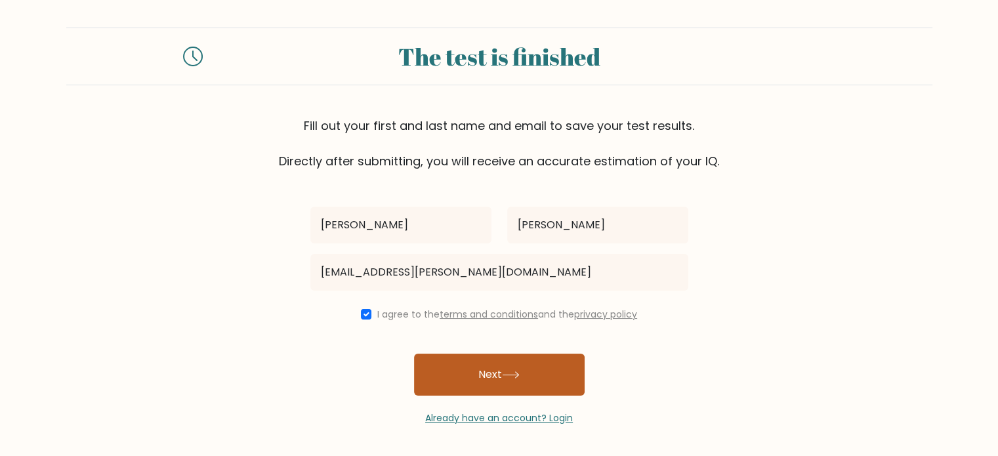
click at [484, 384] on button "Next" at bounding box center [499, 375] width 171 height 42
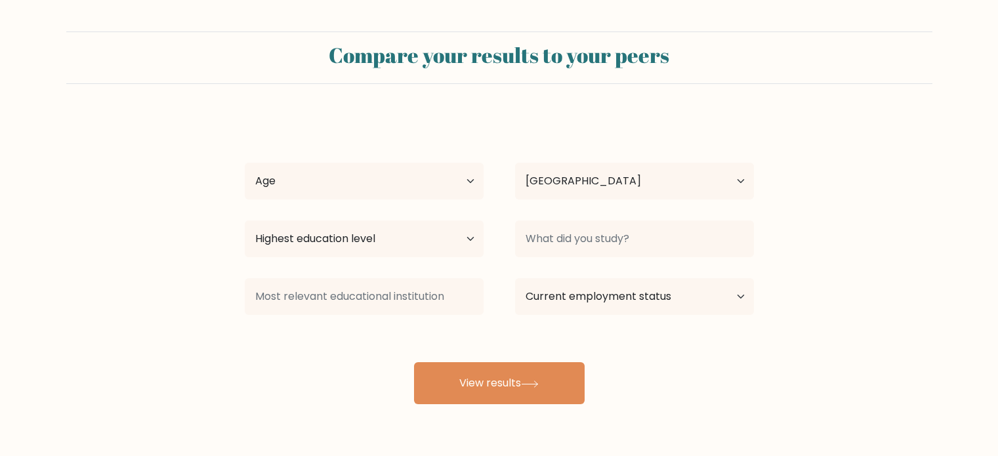
select select "IN"
click at [476, 189] on select "Age Under [DEMOGRAPHIC_DATA] [DEMOGRAPHIC_DATA] [DEMOGRAPHIC_DATA] [DEMOGRAPHIC…" at bounding box center [364, 181] width 239 height 37
select select "18_24"
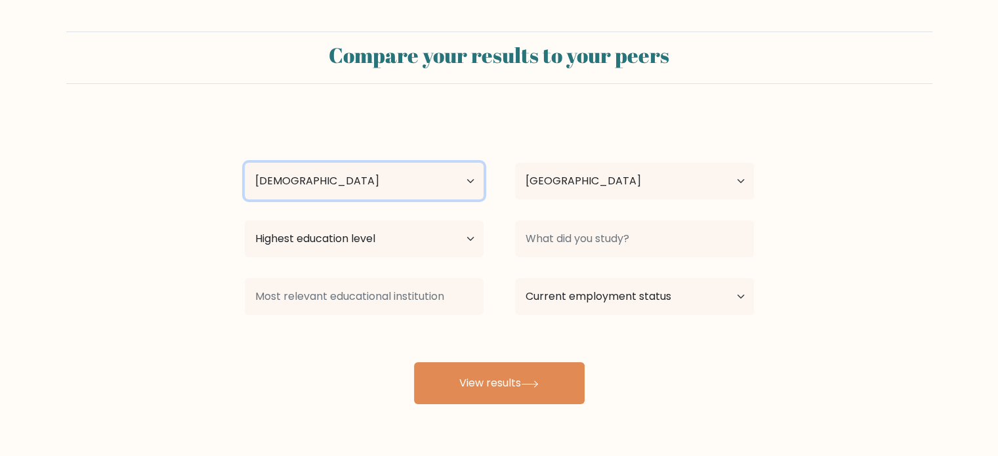
click at [245, 163] on select "Age Under [DEMOGRAPHIC_DATA] [DEMOGRAPHIC_DATA] [DEMOGRAPHIC_DATA] [DEMOGRAPHIC…" at bounding box center [364, 181] width 239 height 37
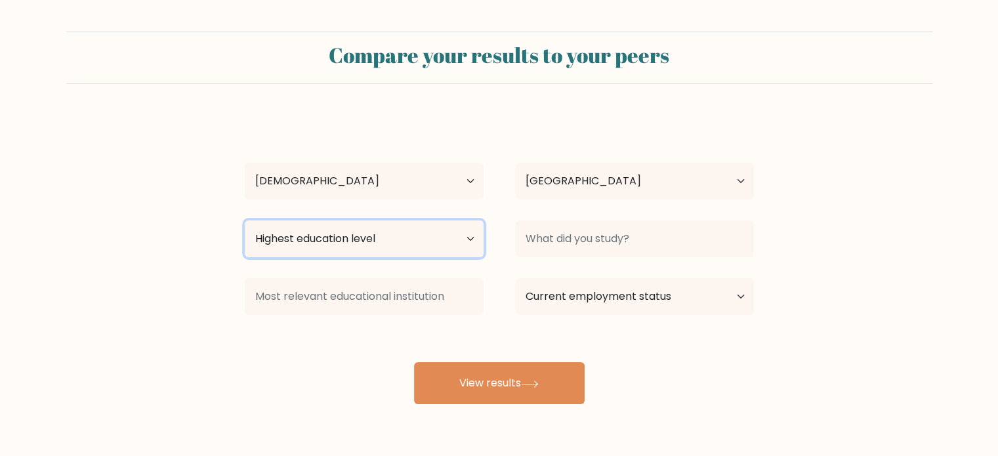
click at [432, 226] on select "Highest education level No schooling Primary Lower Secondary Upper Secondary Oc…" at bounding box center [364, 238] width 239 height 37
select select "bachelors_degree"
click at [245, 220] on select "Highest education level No schooling Primary Lower Secondary Upper Secondary Oc…" at bounding box center [364, 238] width 239 height 37
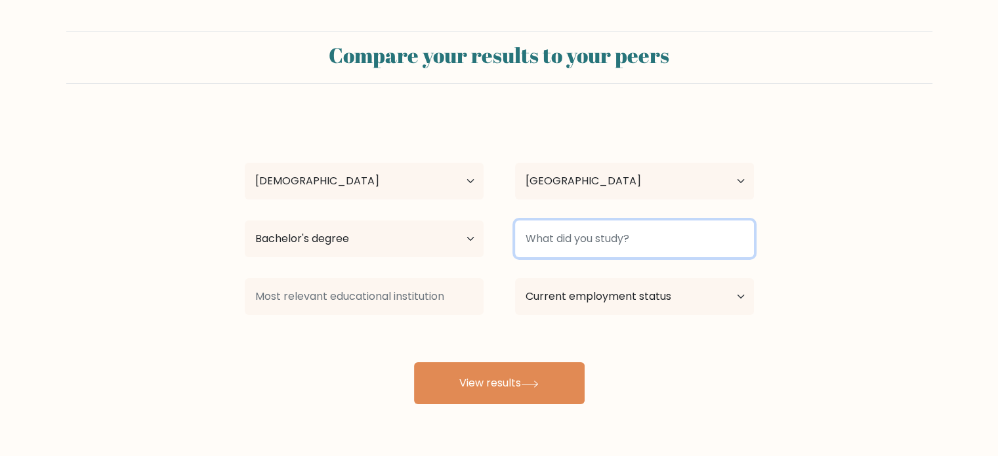
click at [541, 239] on input at bounding box center [634, 238] width 239 height 37
type input "B.tech CSE"
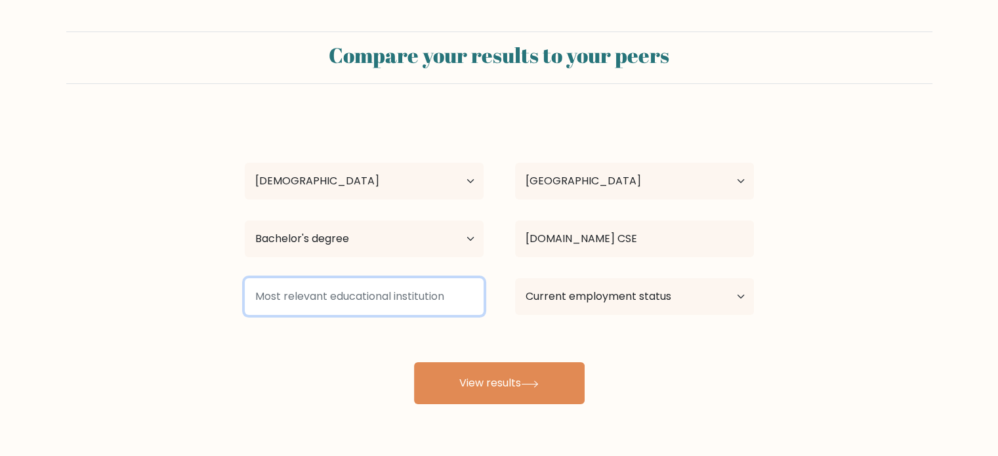
click at [461, 292] on input at bounding box center [364, 296] width 239 height 37
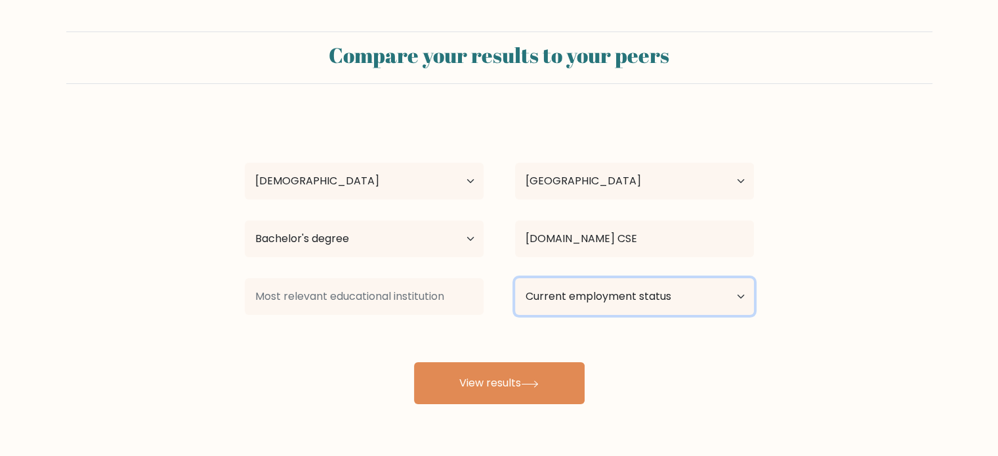
click at [580, 291] on select "Current employment status Employed Student Retired Other / prefer not to answer" at bounding box center [634, 296] width 239 height 37
select select "student"
click at [515, 278] on select "Current employment status Employed Student Retired Other / prefer not to answer" at bounding box center [634, 296] width 239 height 37
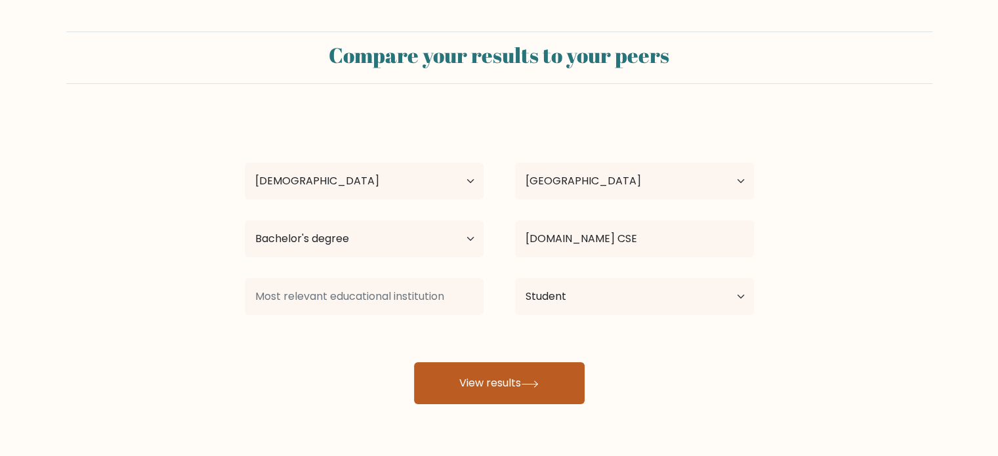
click at [538, 398] on button "View results" at bounding box center [499, 383] width 171 height 42
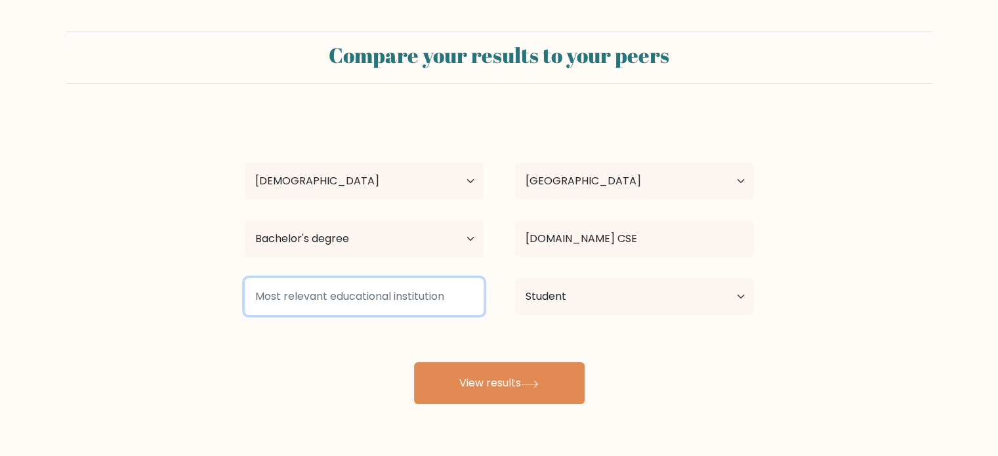
click at [462, 311] on input at bounding box center [364, 296] width 239 height 37
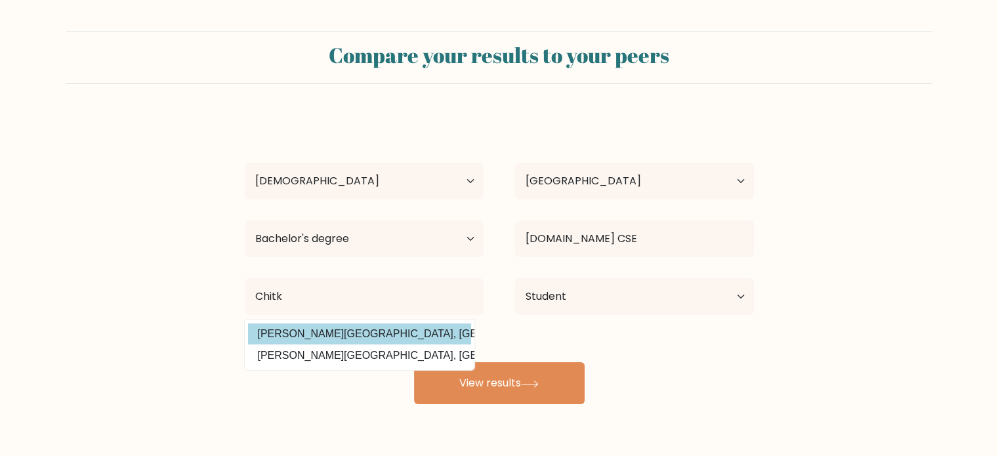
click at [398, 340] on div "Aastha Manhas Age Under 18 years old 18-24 years old 25-34 years old 35-44 year…" at bounding box center [499, 259] width 525 height 289
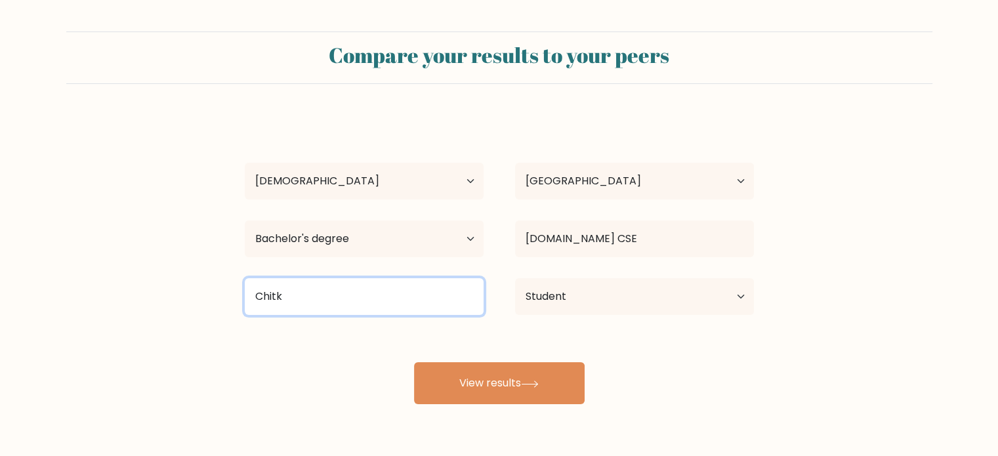
click at [388, 308] on input "Chitk" at bounding box center [364, 296] width 239 height 37
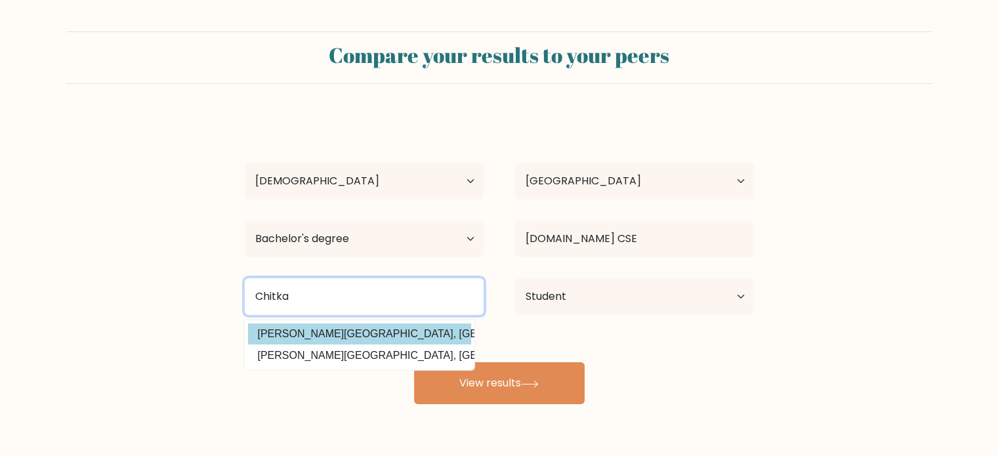
type input "Chitka"
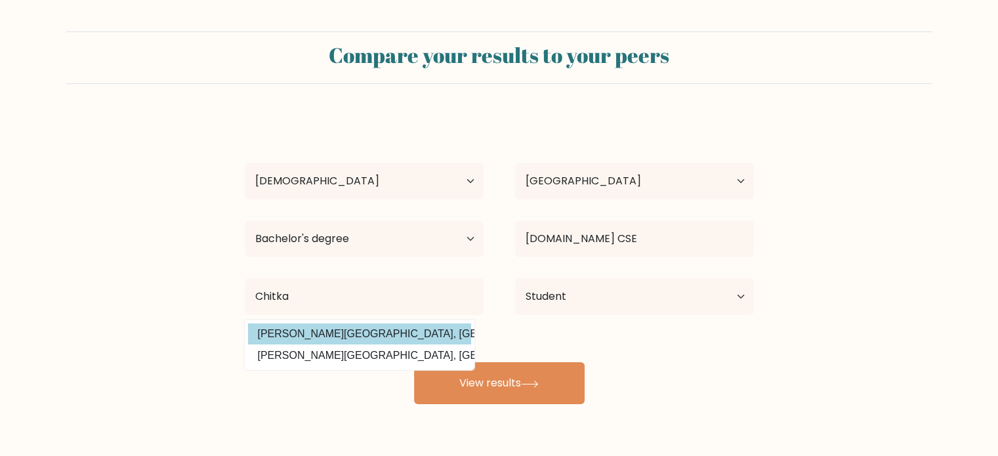
click at [375, 333] on div "Aastha Manhas Age Under 18 years old 18-24 years old 25-34 years old 35-44 year…" at bounding box center [499, 259] width 525 height 289
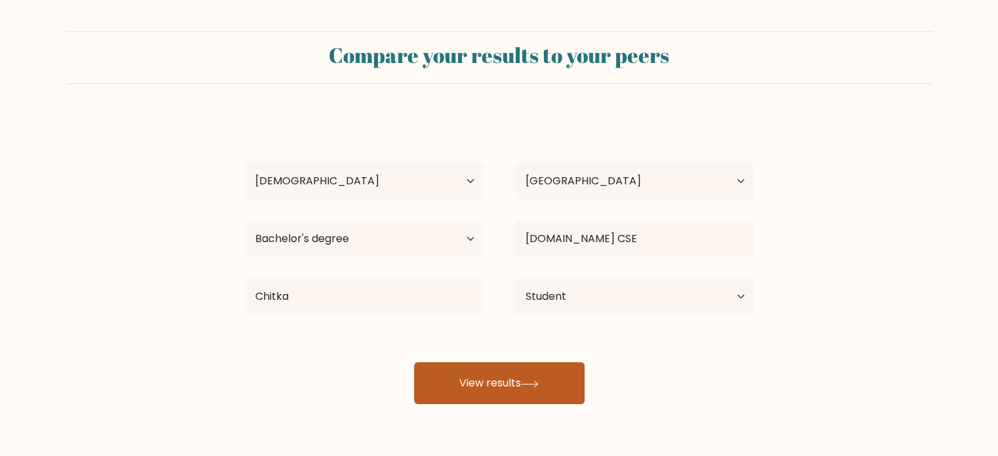
click at [453, 371] on button "View results" at bounding box center [499, 383] width 171 height 42
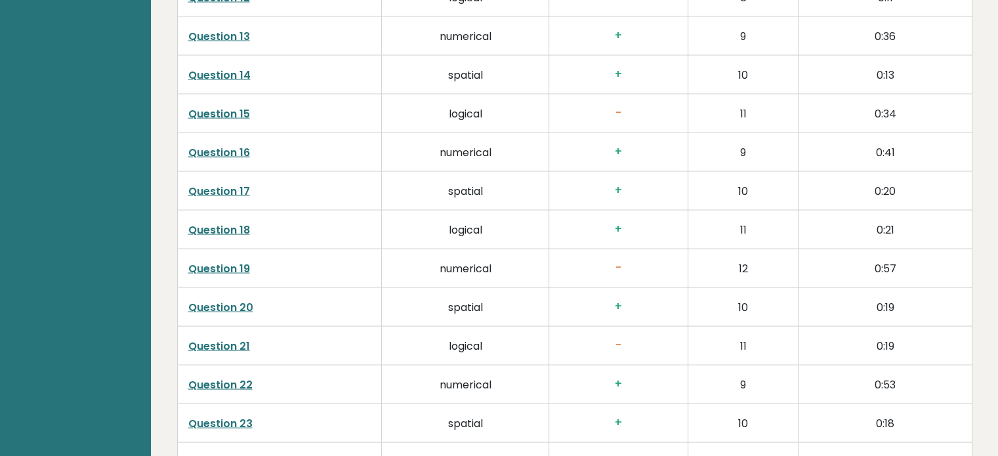
scroll to position [2551, 0]
click at [207, 268] on link "Question 19" at bounding box center [219, 268] width 62 height 15
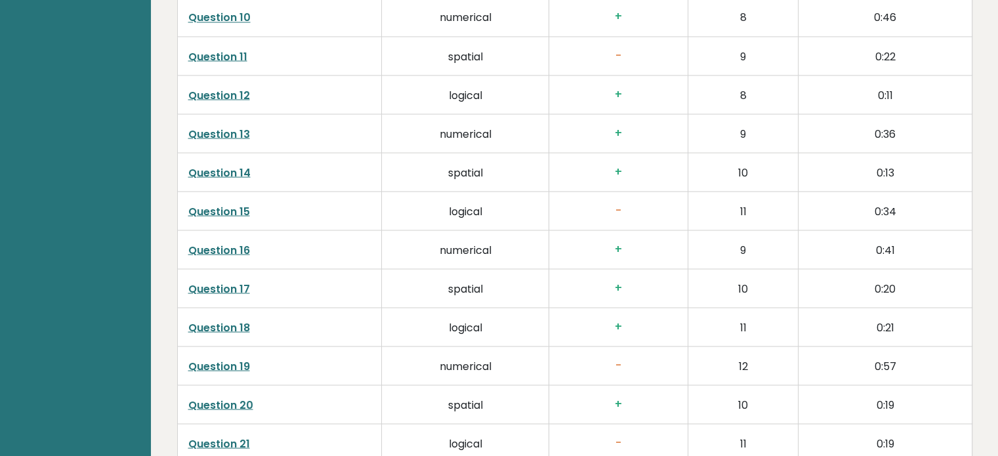
scroll to position [2449, 0]
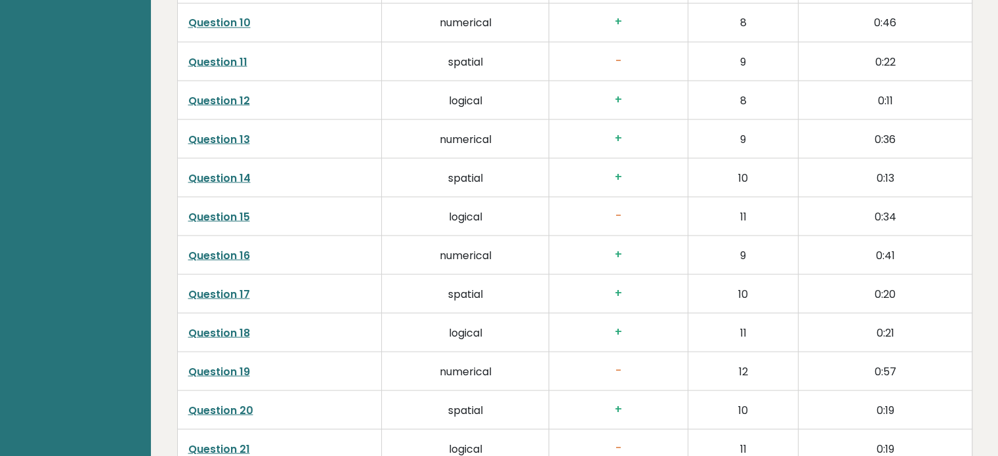
click at [215, 214] on link "Question 15" at bounding box center [219, 216] width 62 height 15
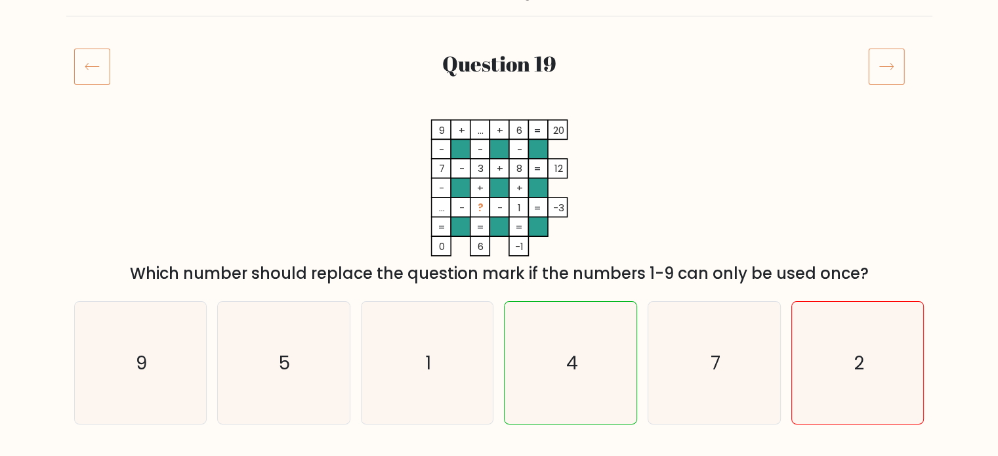
scroll to position [133, 0]
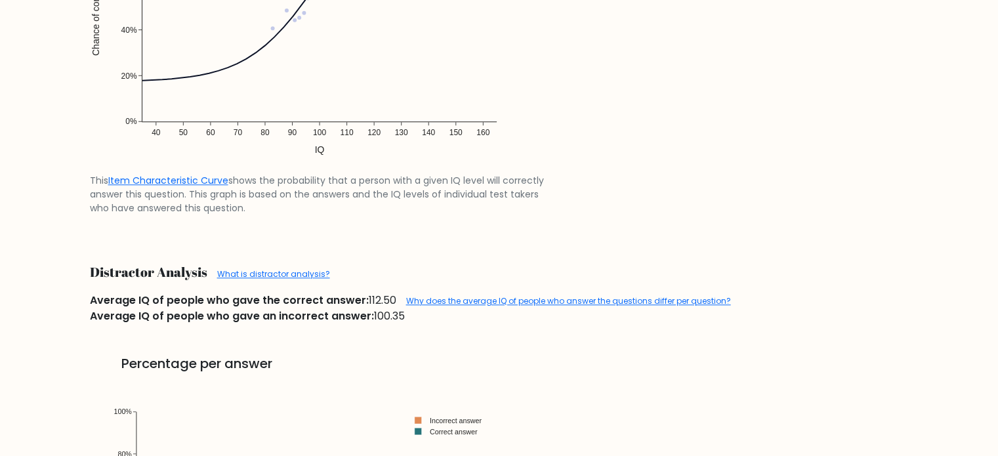
scroll to position [1162, 0]
